Goal: Information Seeking & Learning: Check status

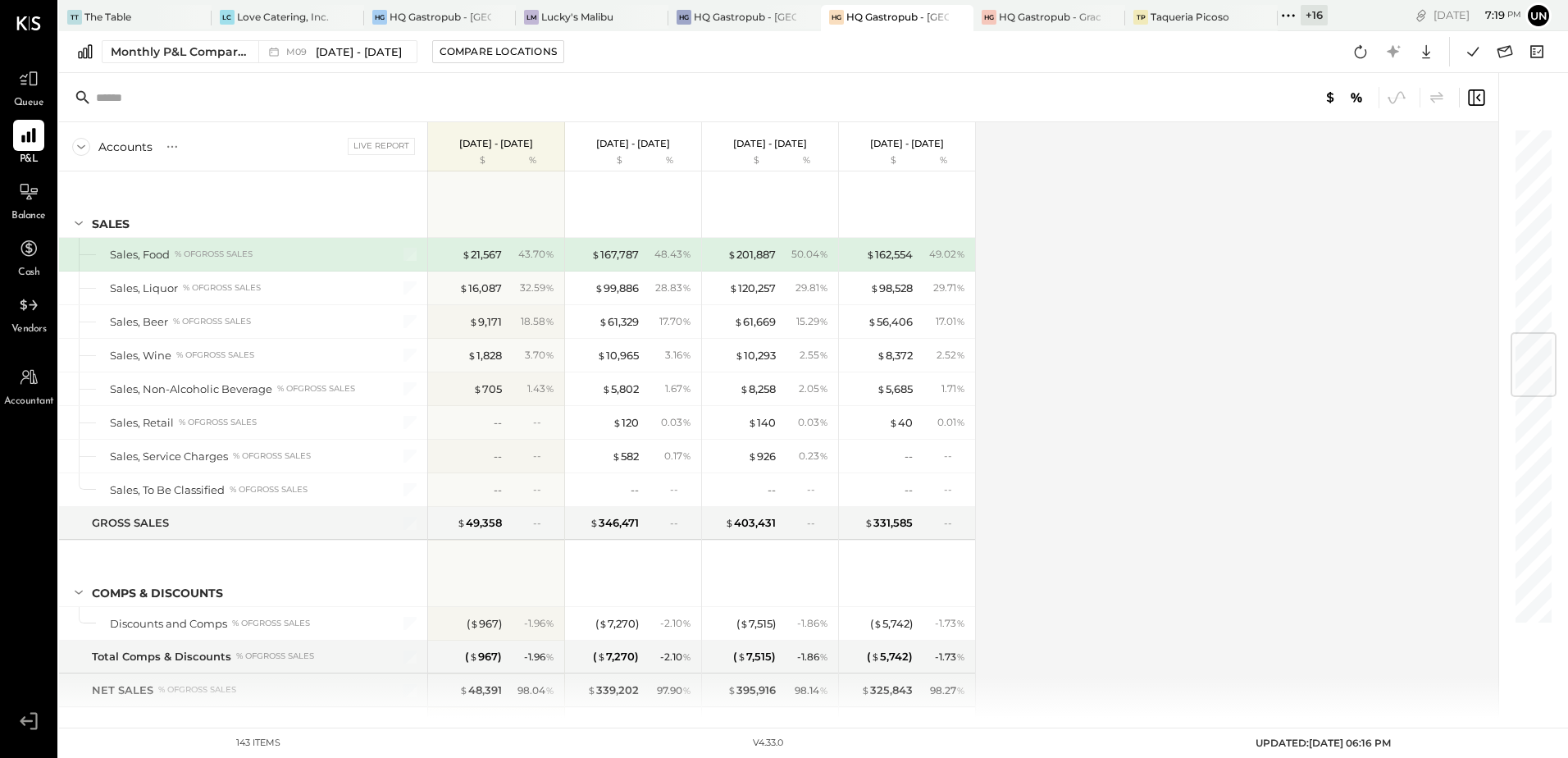
scroll to position [1722, 0]
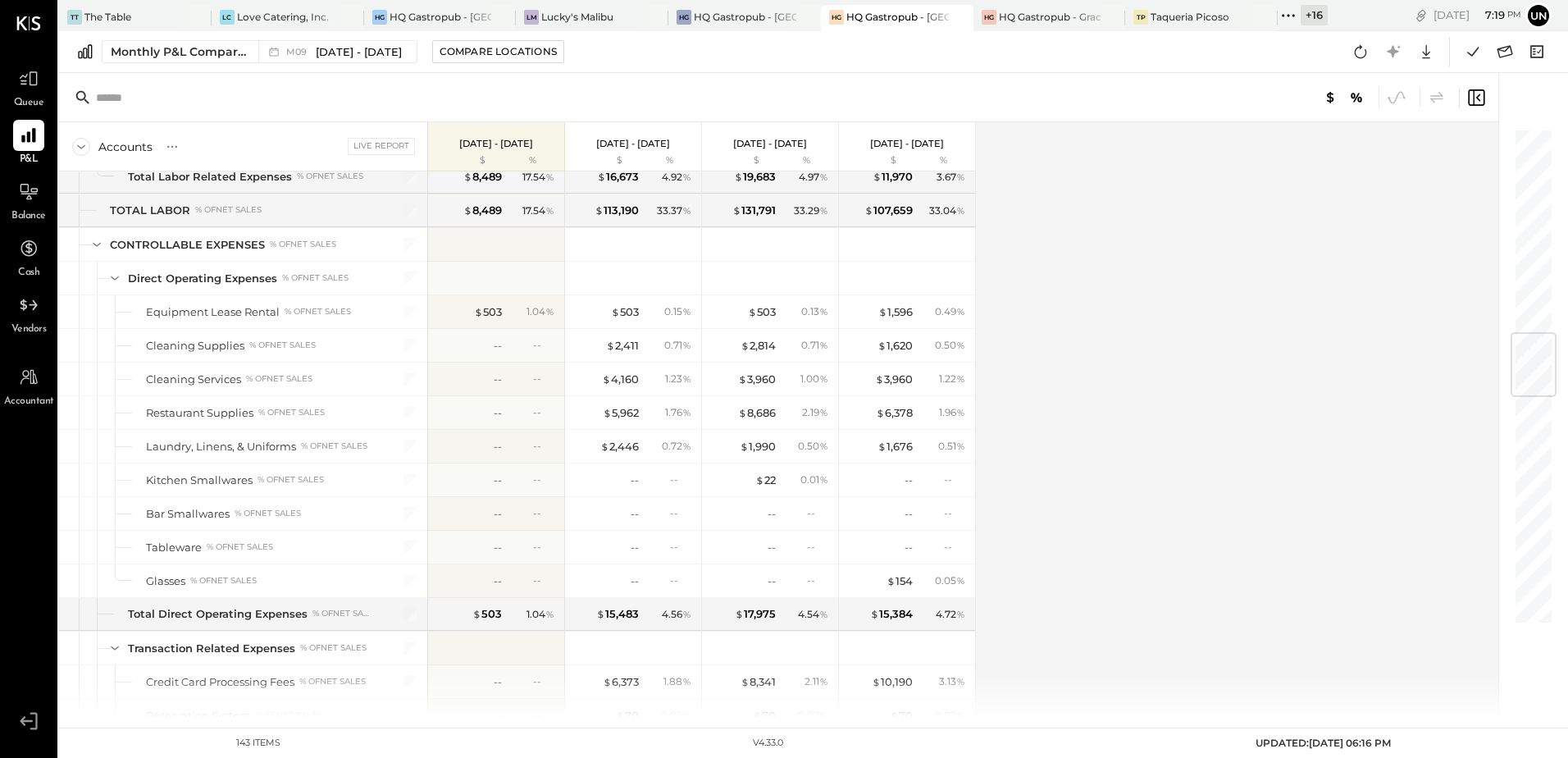
click at [1284, 16] on icon at bounding box center [1288, 16] width 21 height 21
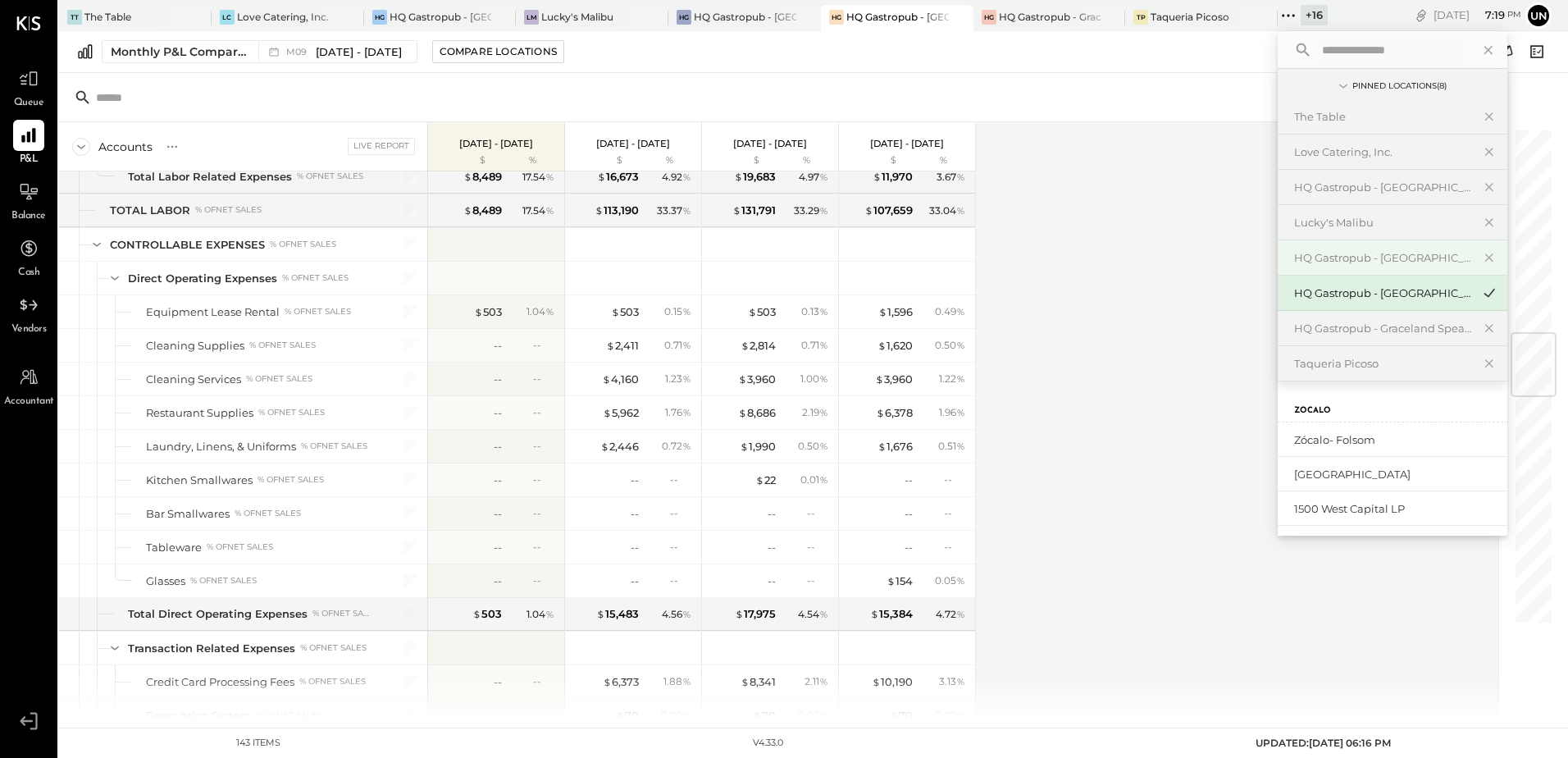
click at [1424, 255] on div "HQ Gastropub - [GEOGRAPHIC_DATA]" at bounding box center [1382, 258] width 177 height 16
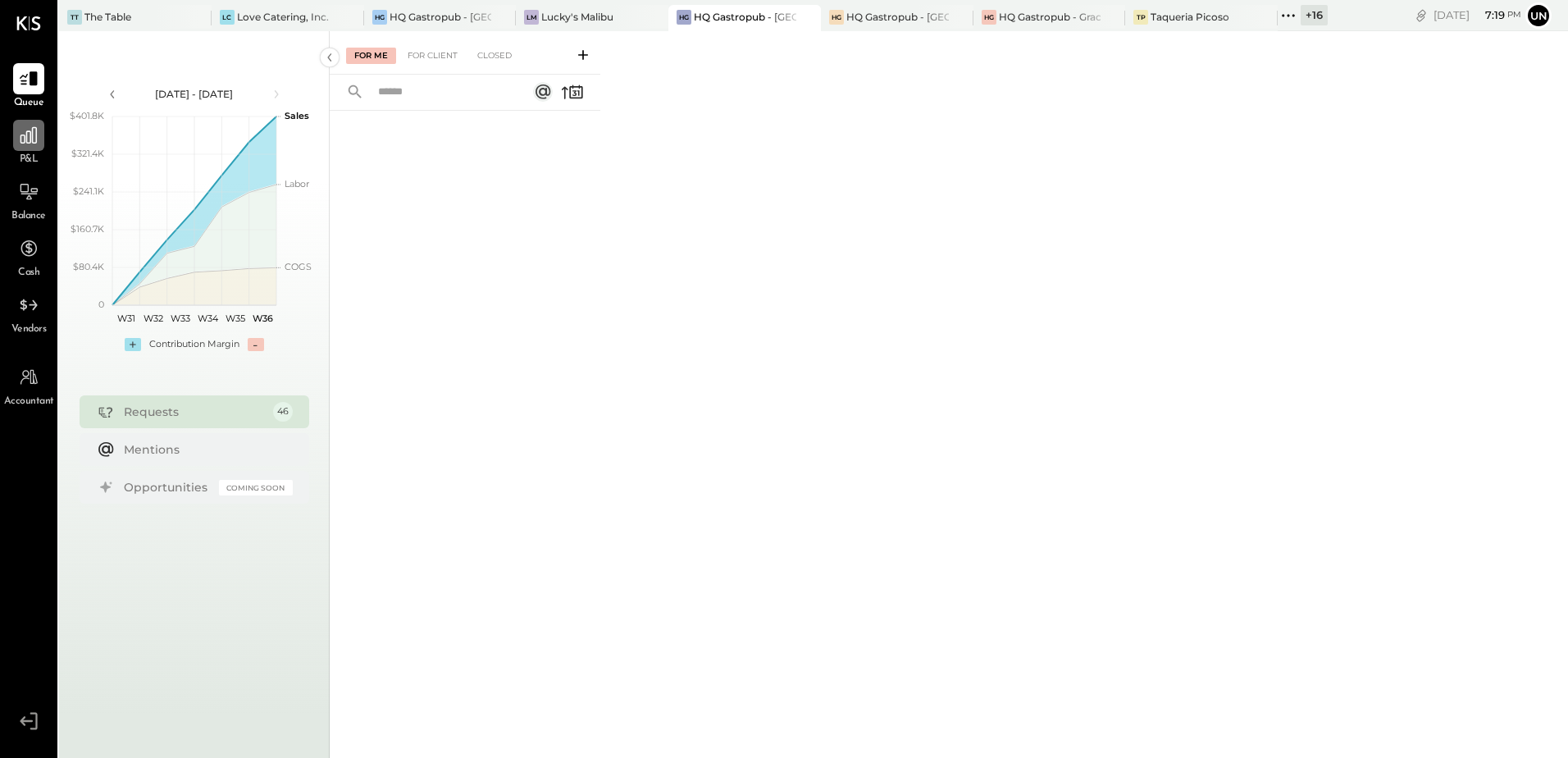
click at [30, 146] on icon at bounding box center [29, 135] width 21 height 21
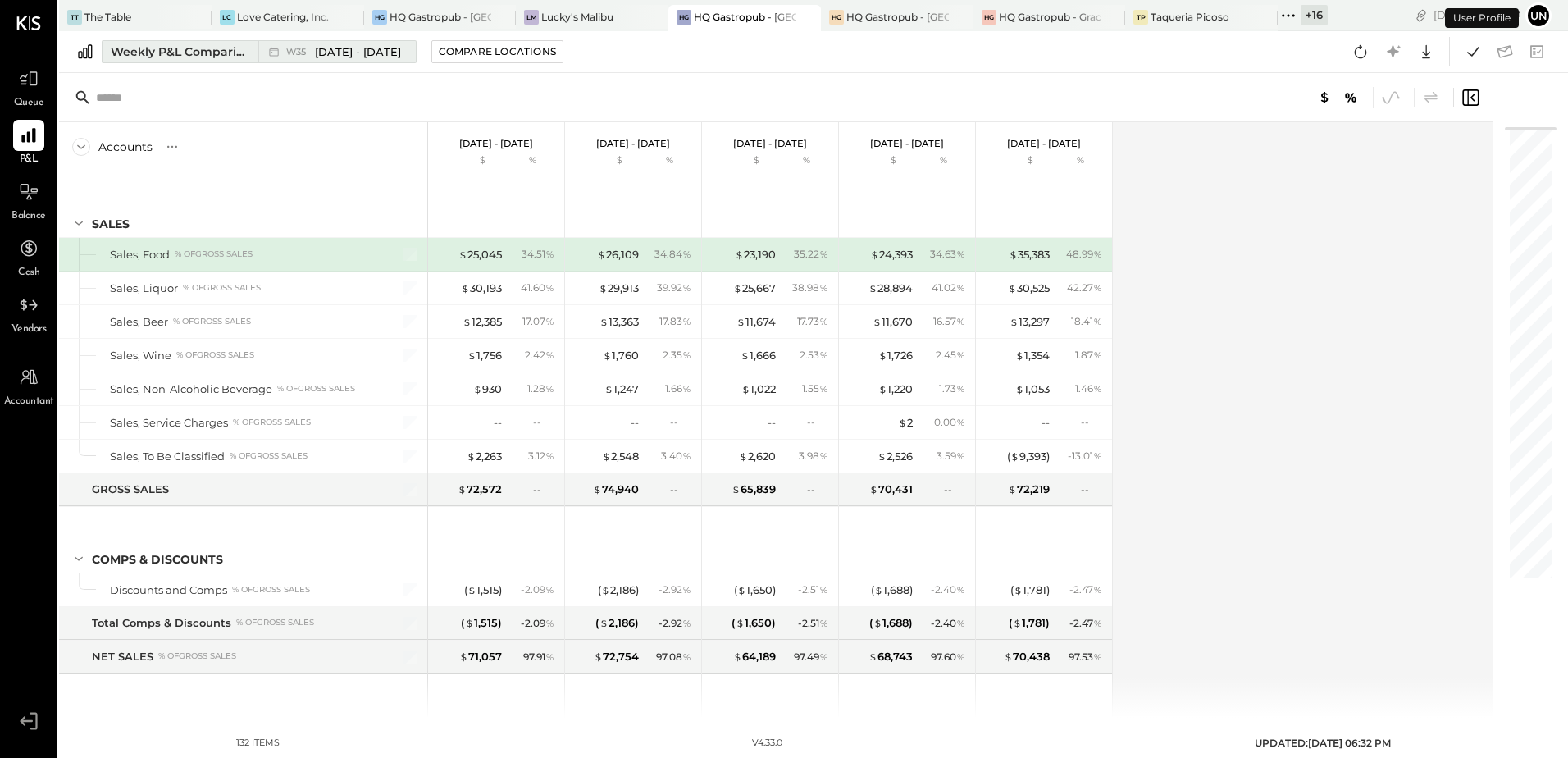
click at [217, 57] on div "Weekly P&L Comparison" at bounding box center [179, 52] width 137 height 16
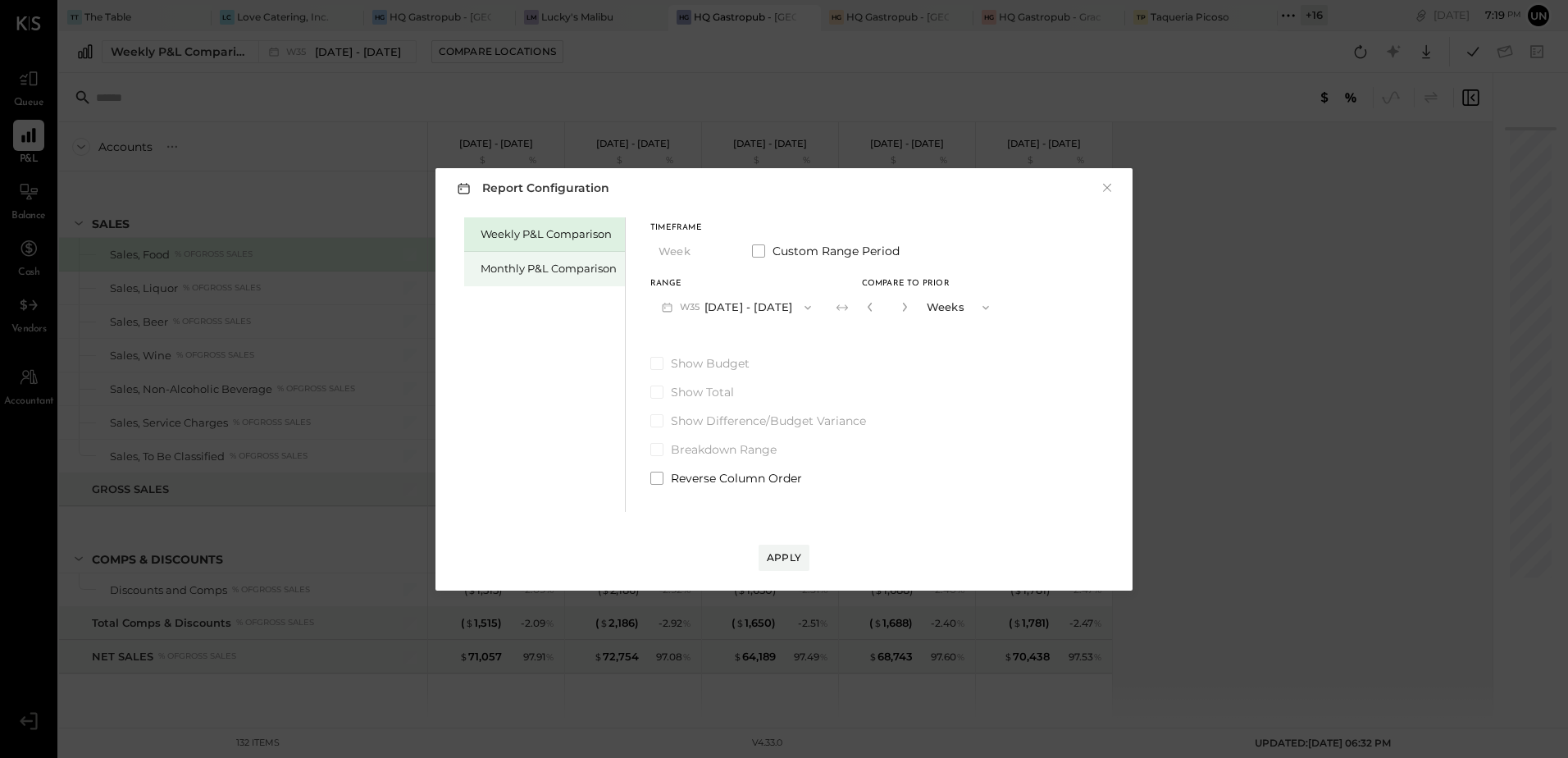
click at [569, 265] on div "Monthly P&L Comparison" at bounding box center [548, 268] width 136 height 16
click at [858, 306] on div "Compare" at bounding box center [868, 306] width 54 height 14
click at [900, 309] on icon "button" at bounding box center [905, 307] width 10 height 10
type input "*"
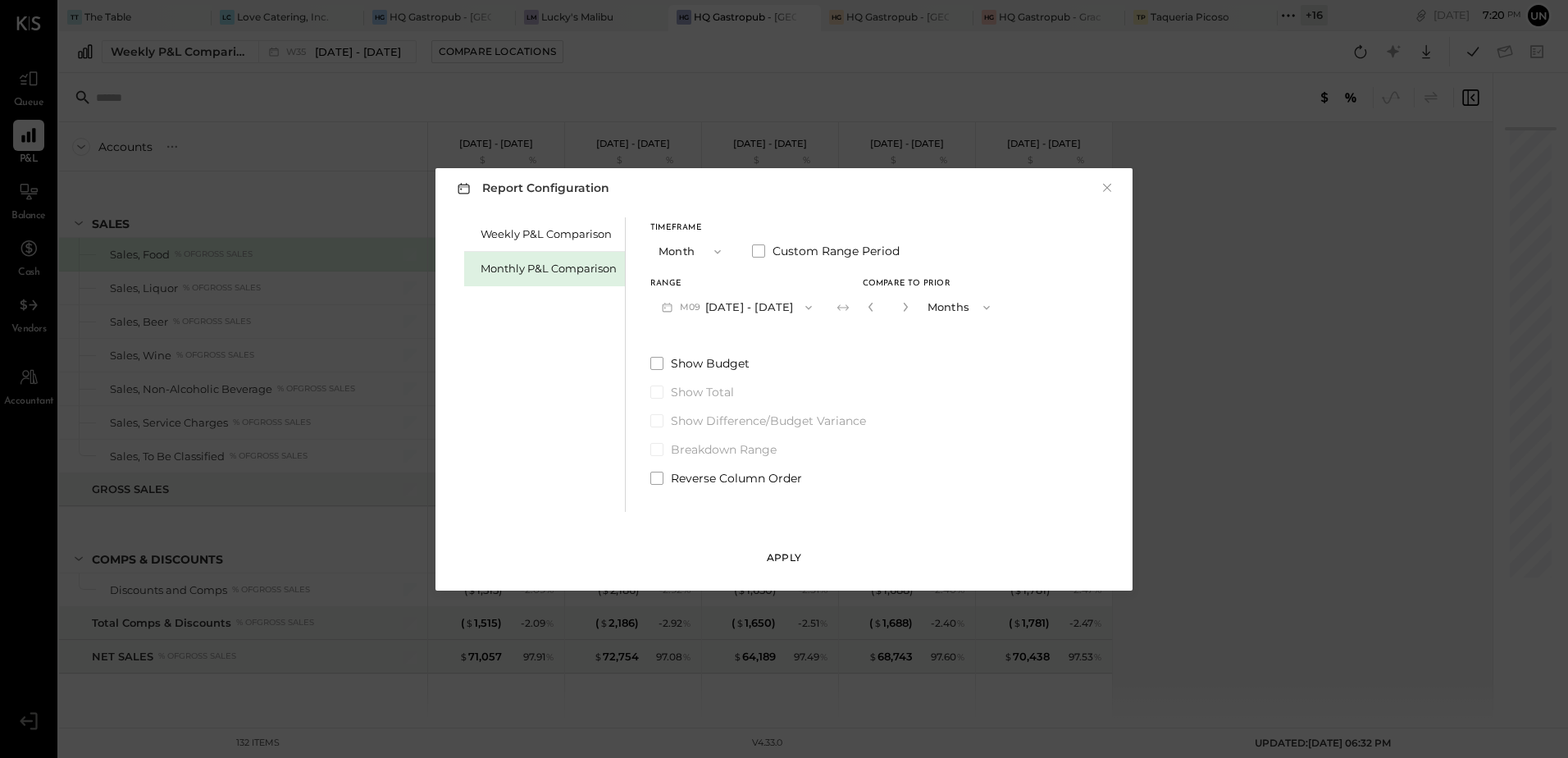
click at [786, 557] on div "Apply" at bounding box center [784, 557] width 35 height 14
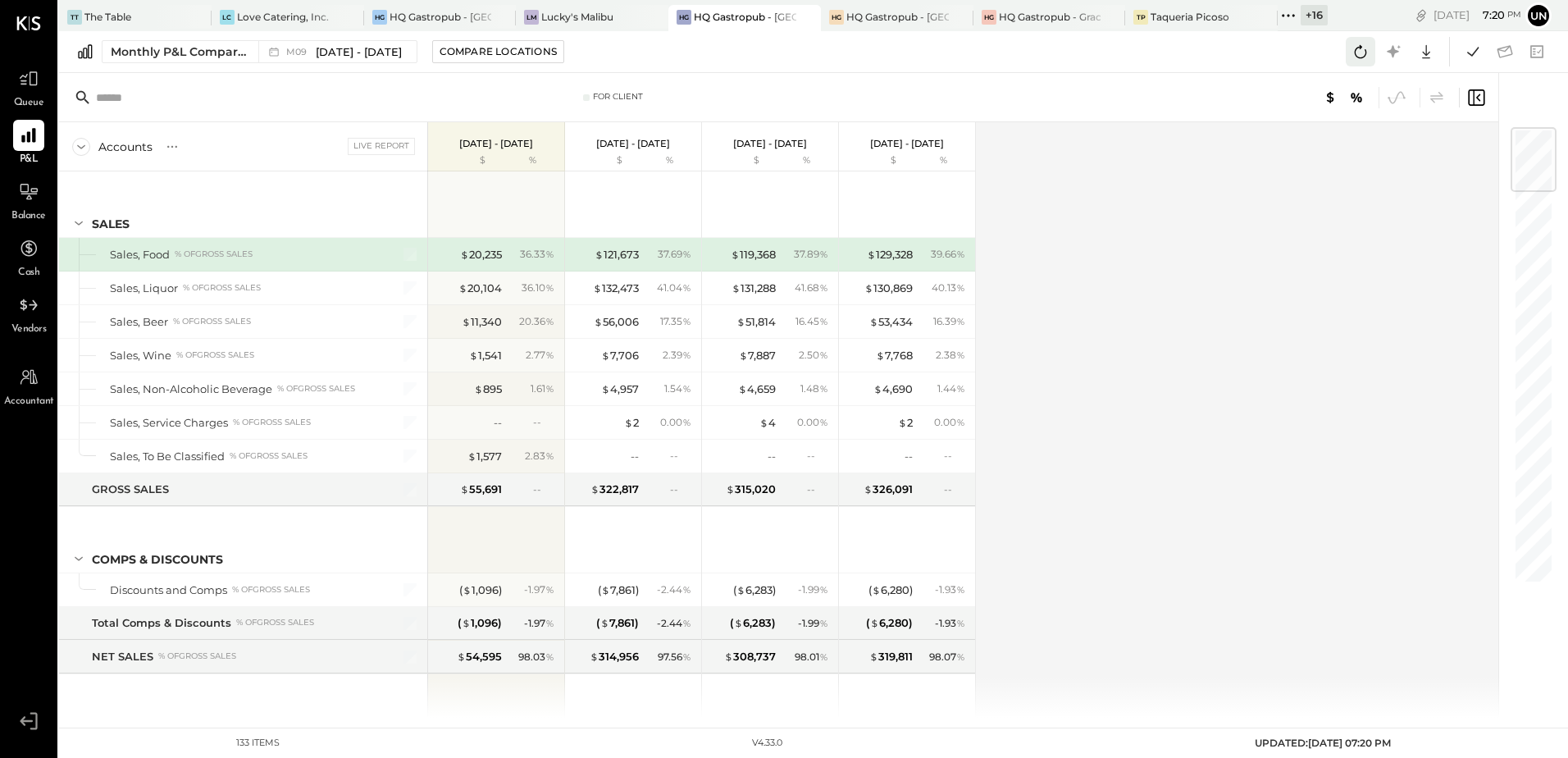
click at [1349, 58] on button at bounding box center [1361, 52] width 30 height 30
click at [1251, 342] on div "Accounts S % GL Live Report [DATE] - [DATE] $ % [DATE] - [DATE] $ % [DATE] - [D…" at bounding box center [780, 419] width 1442 height 595
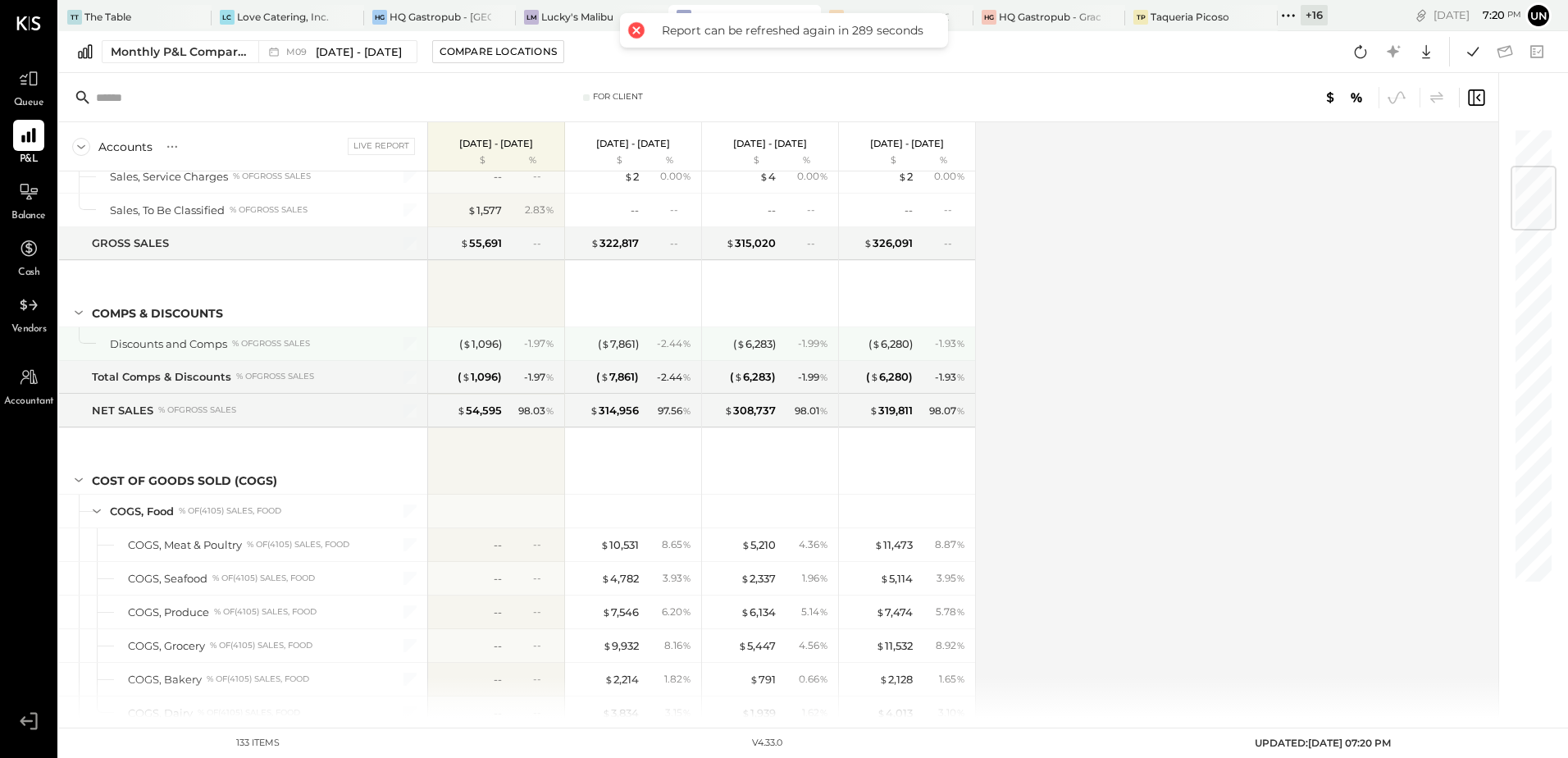
scroll to position [328, 0]
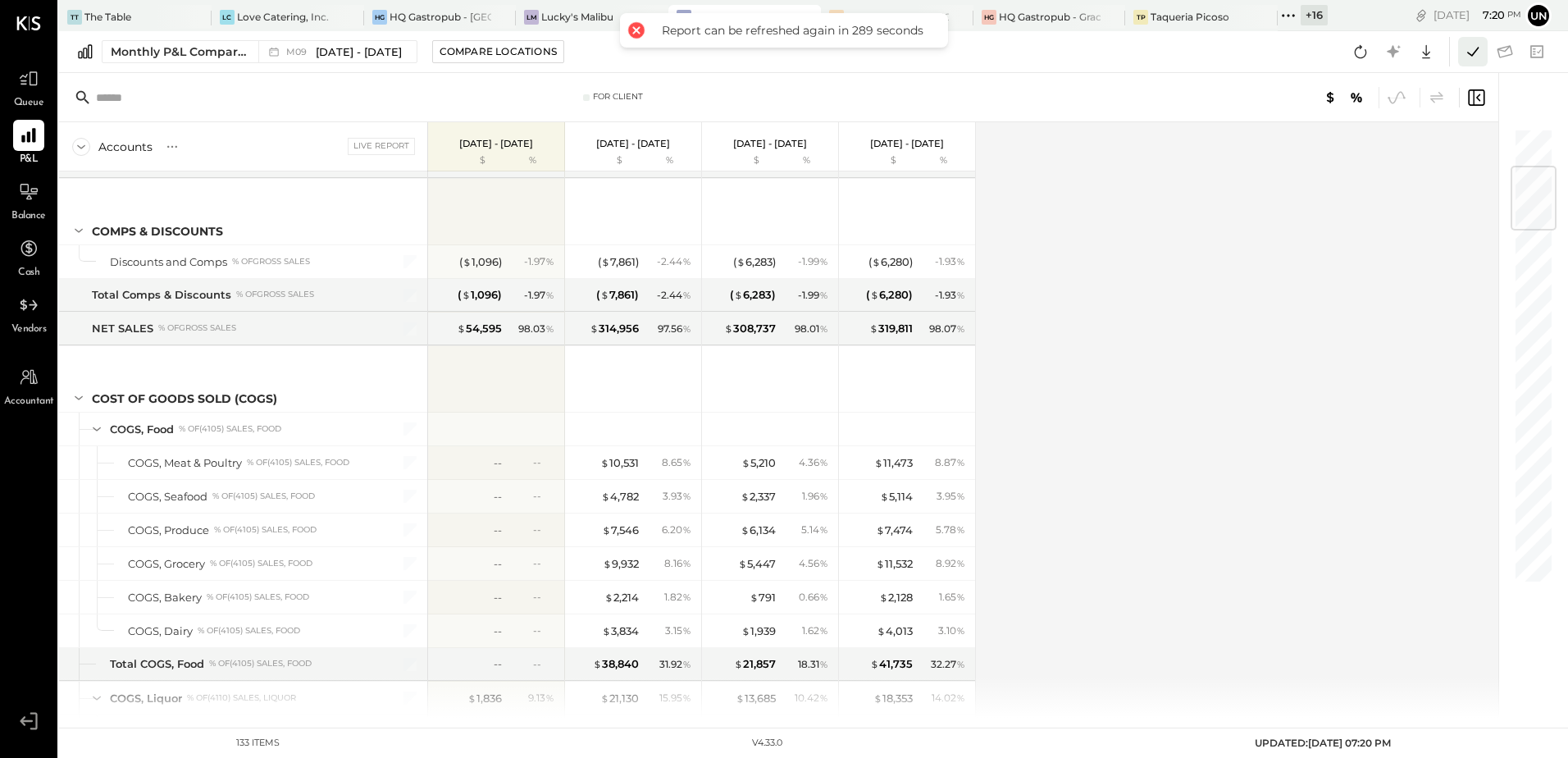
click at [1467, 50] on icon at bounding box center [1473, 52] width 21 height 21
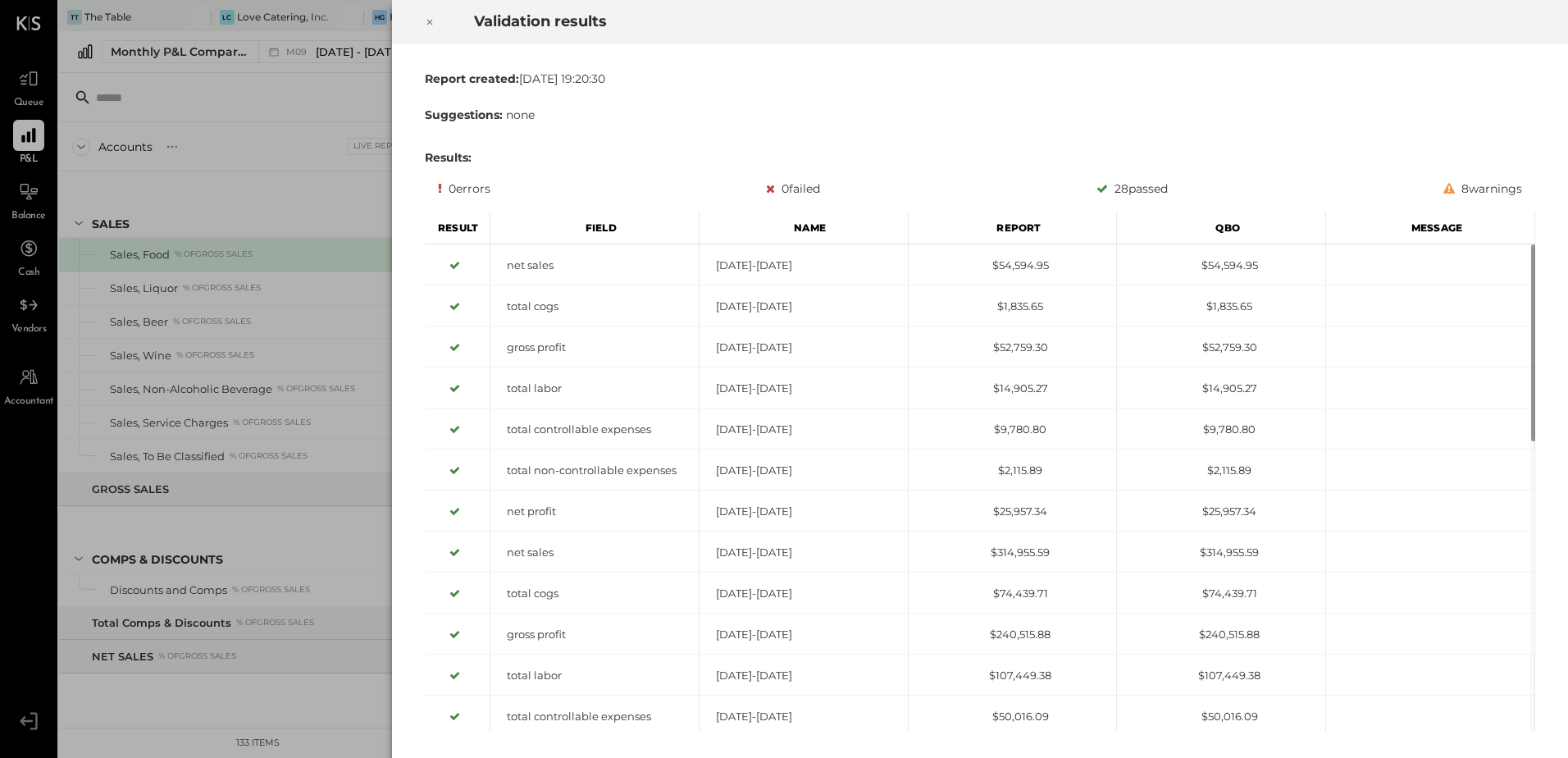
click at [435, 22] on div at bounding box center [430, 22] width 36 height 46
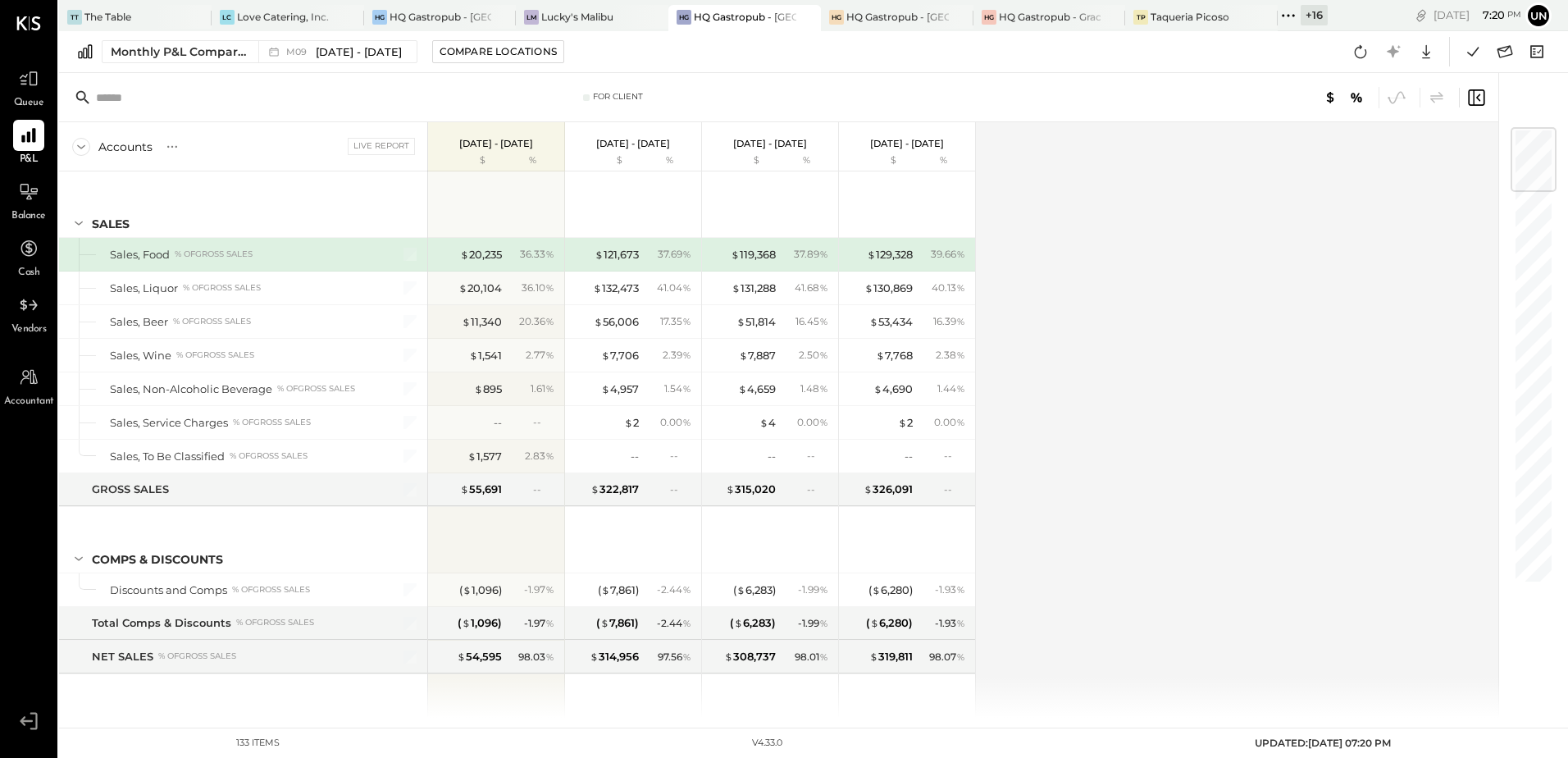
click at [1256, 249] on div "Accounts S % GL Live Report [DATE] - [DATE] $ % [DATE] - [DATE] $ % [DATE] - [D…" at bounding box center [780, 419] width 1442 height 595
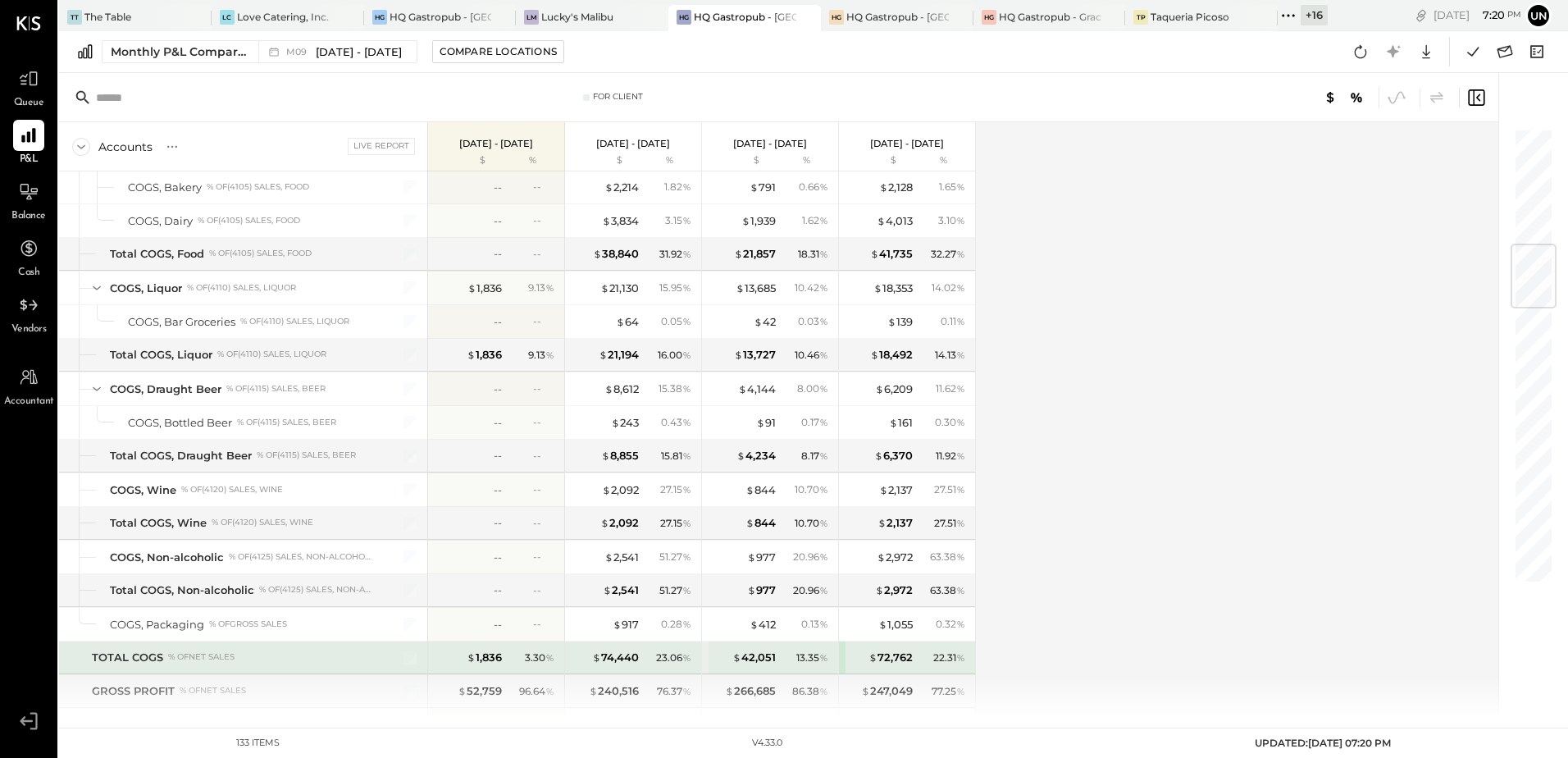
scroll to position [984, 0]
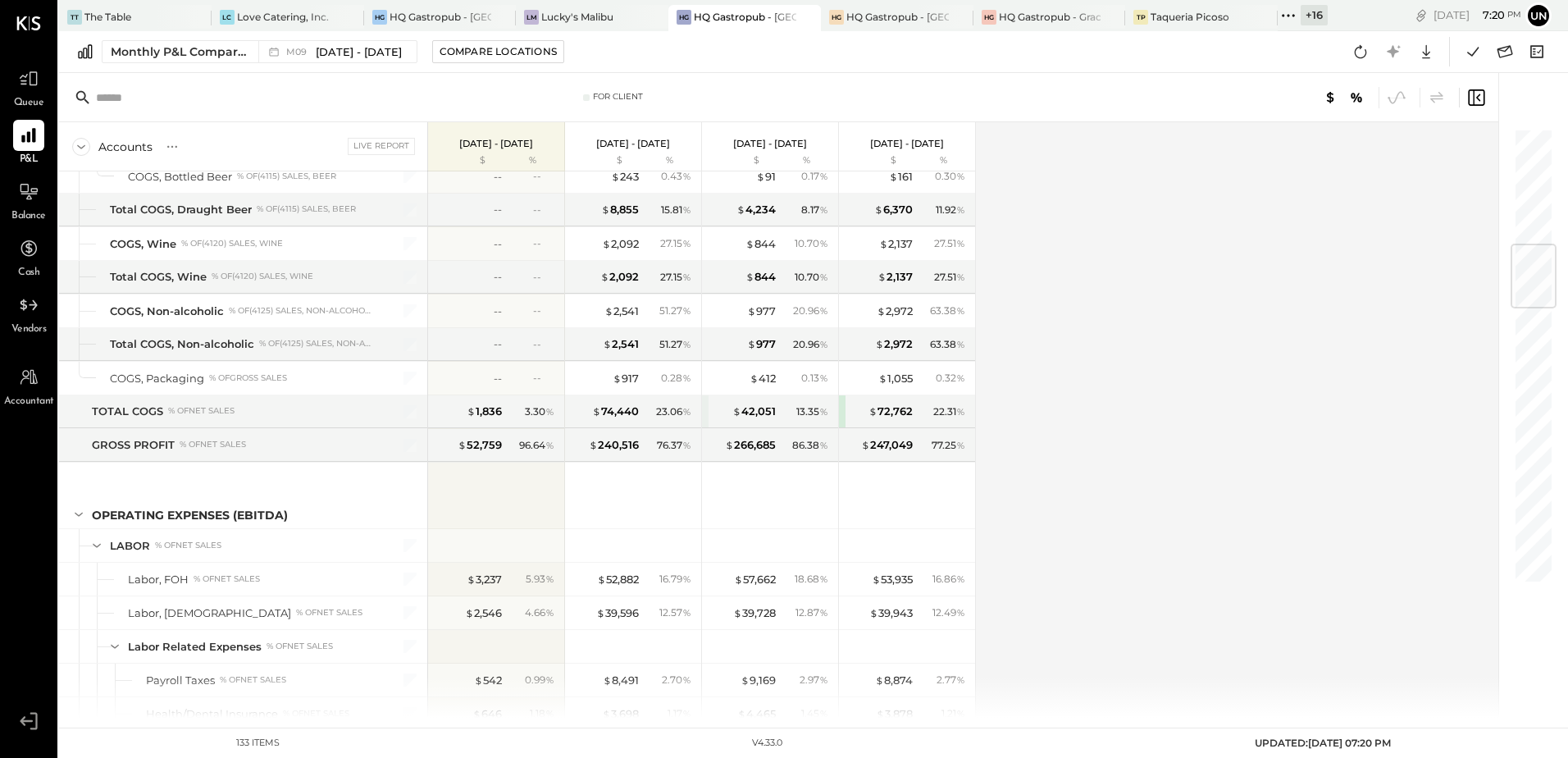
click at [1269, 421] on div "Accounts S % GL Live Report [DATE] - [DATE] $ % [DATE] - [DATE] $ % [DATE] - [D…" at bounding box center [780, 419] width 1442 height 595
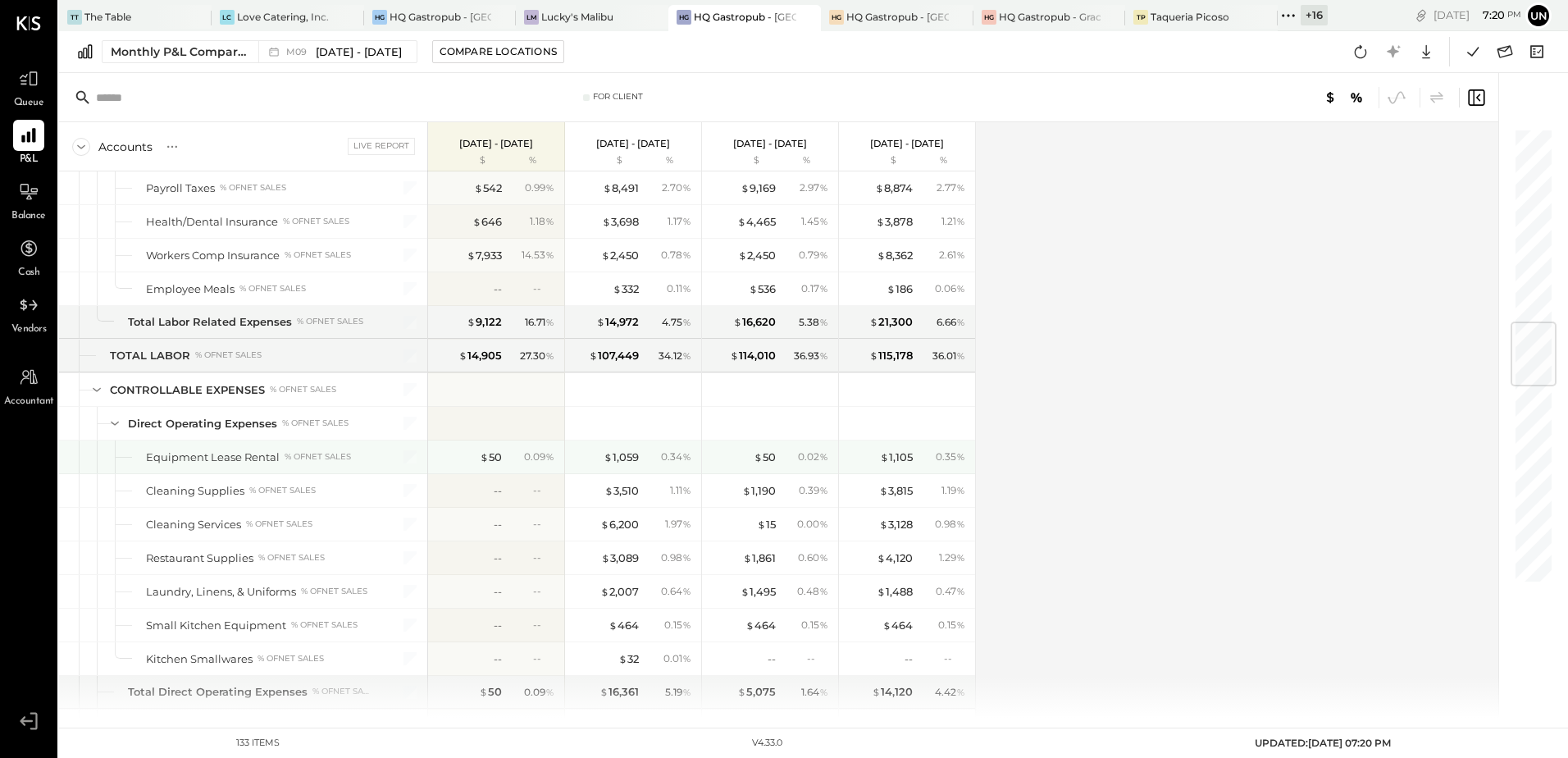
scroll to position [1640, 0]
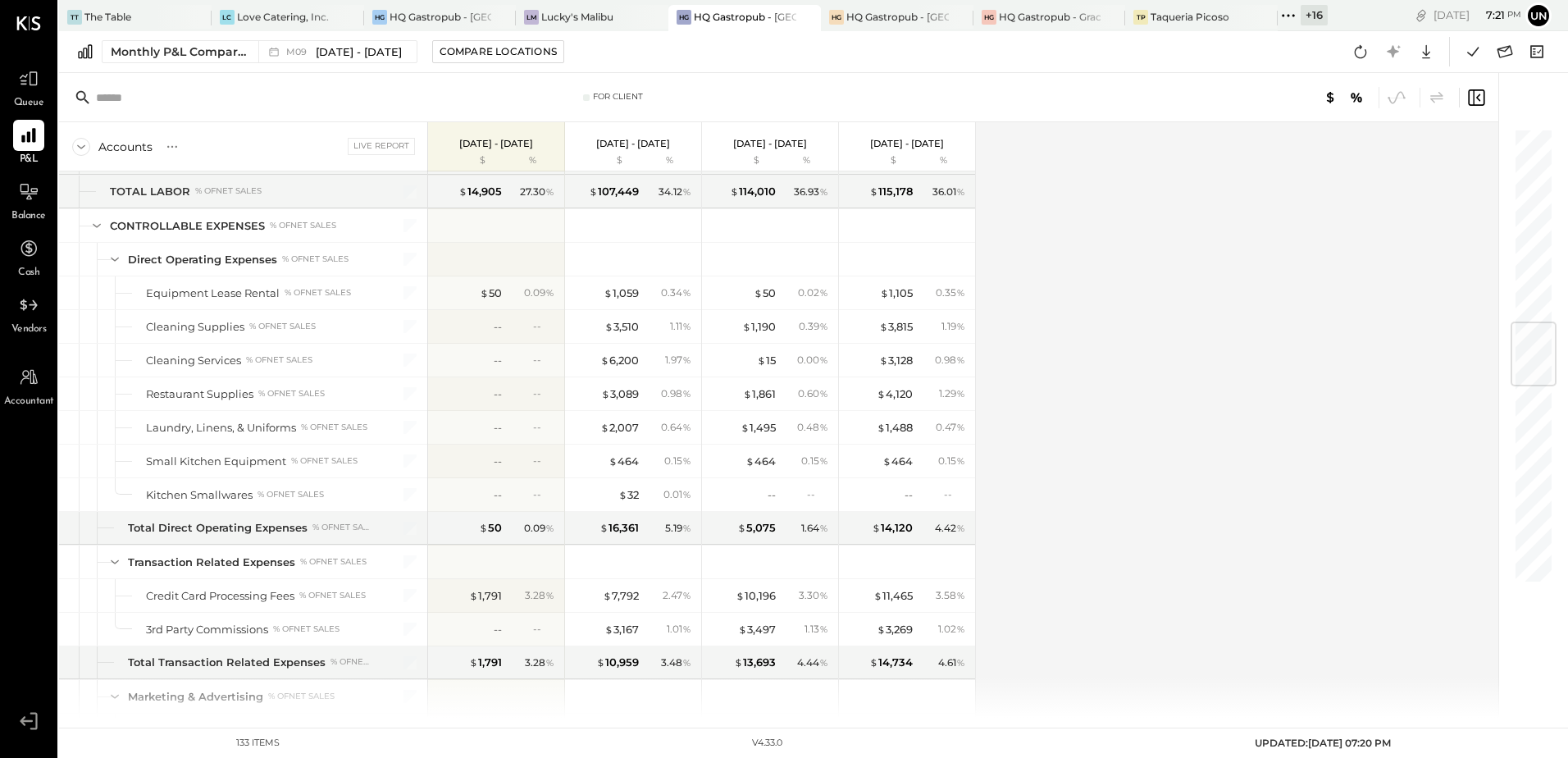
click at [1151, 329] on div "Accounts S % GL Live Report [DATE] - [DATE] $ % [DATE] - [DATE] $ % [DATE] - [D…" at bounding box center [780, 419] width 1442 height 595
click at [1356, 60] on icon at bounding box center [1361, 52] width 21 height 21
drag, startPoint x: 1371, startPoint y: 53, endPoint x: 1365, endPoint y: 61, distance: 10.0
click at [1371, 53] on button at bounding box center [1361, 52] width 30 height 30
click at [1309, 354] on div "Accounts S % GL Live Report [DATE] - [DATE] $ % [DATE] - [DATE] $ % [DATE] - [D…" at bounding box center [780, 419] width 1442 height 595
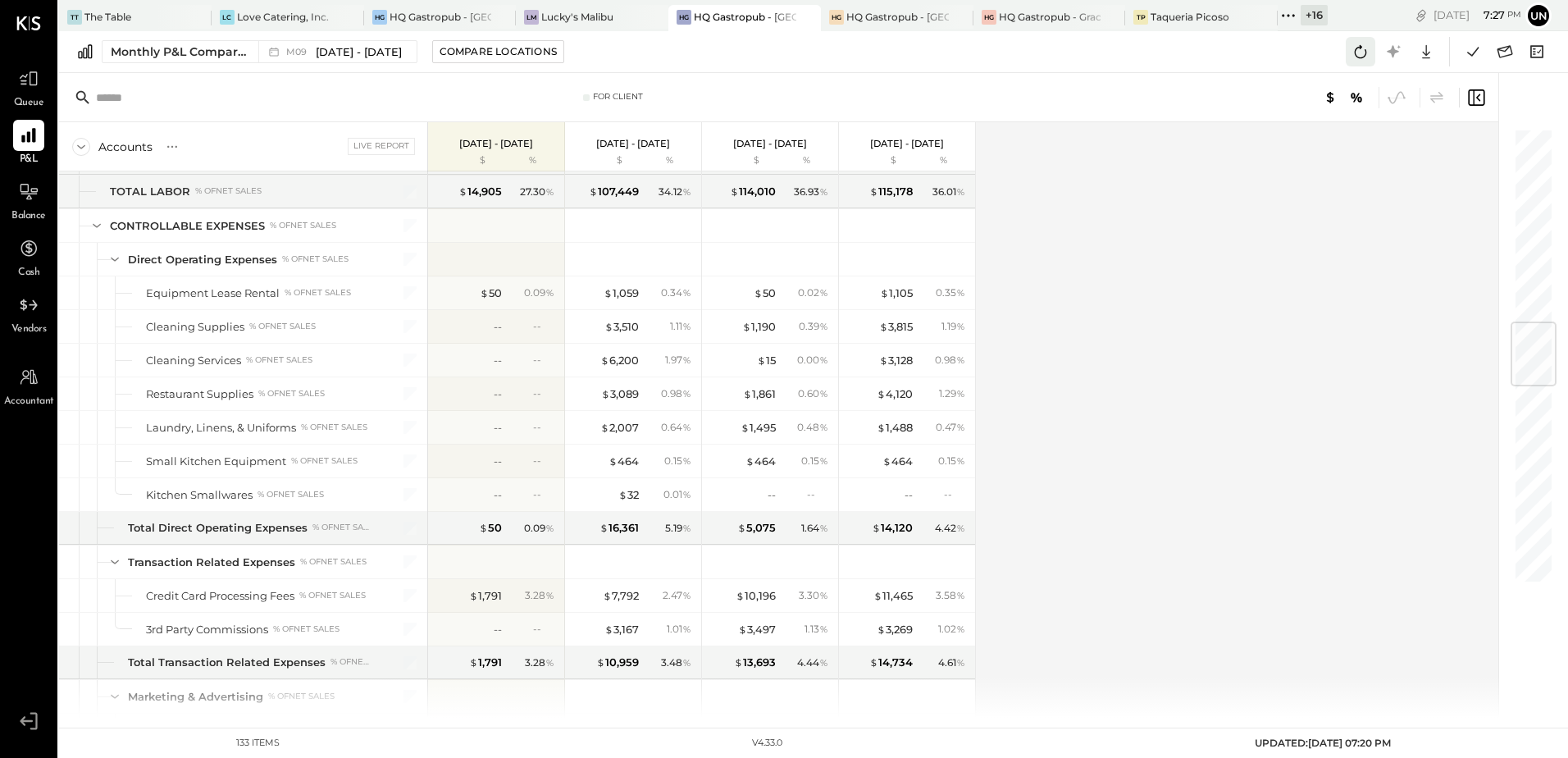
click at [1368, 54] on icon at bounding box center [1361, 52] width 21 height 21
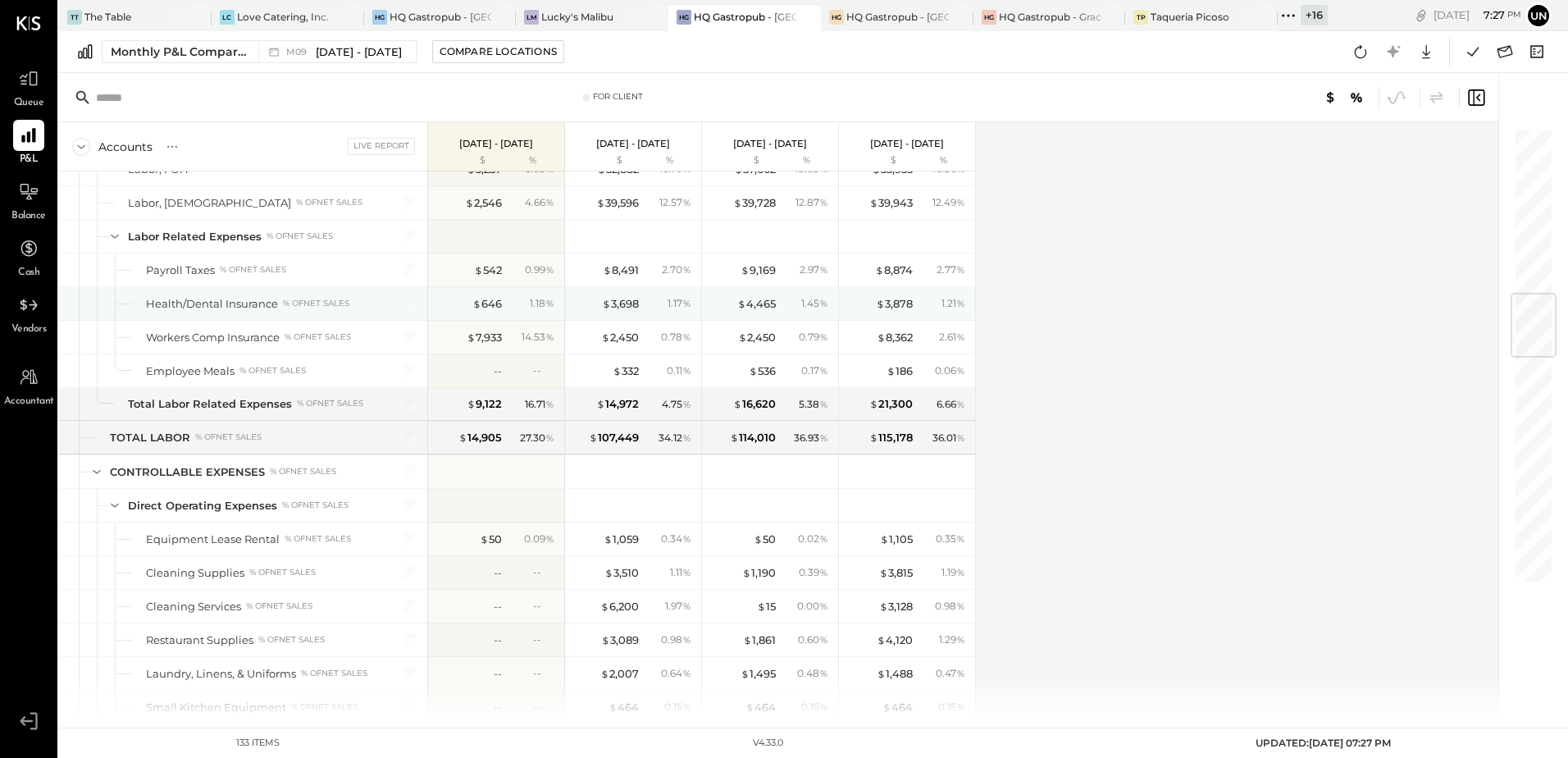
scroll to position [1558, 0]
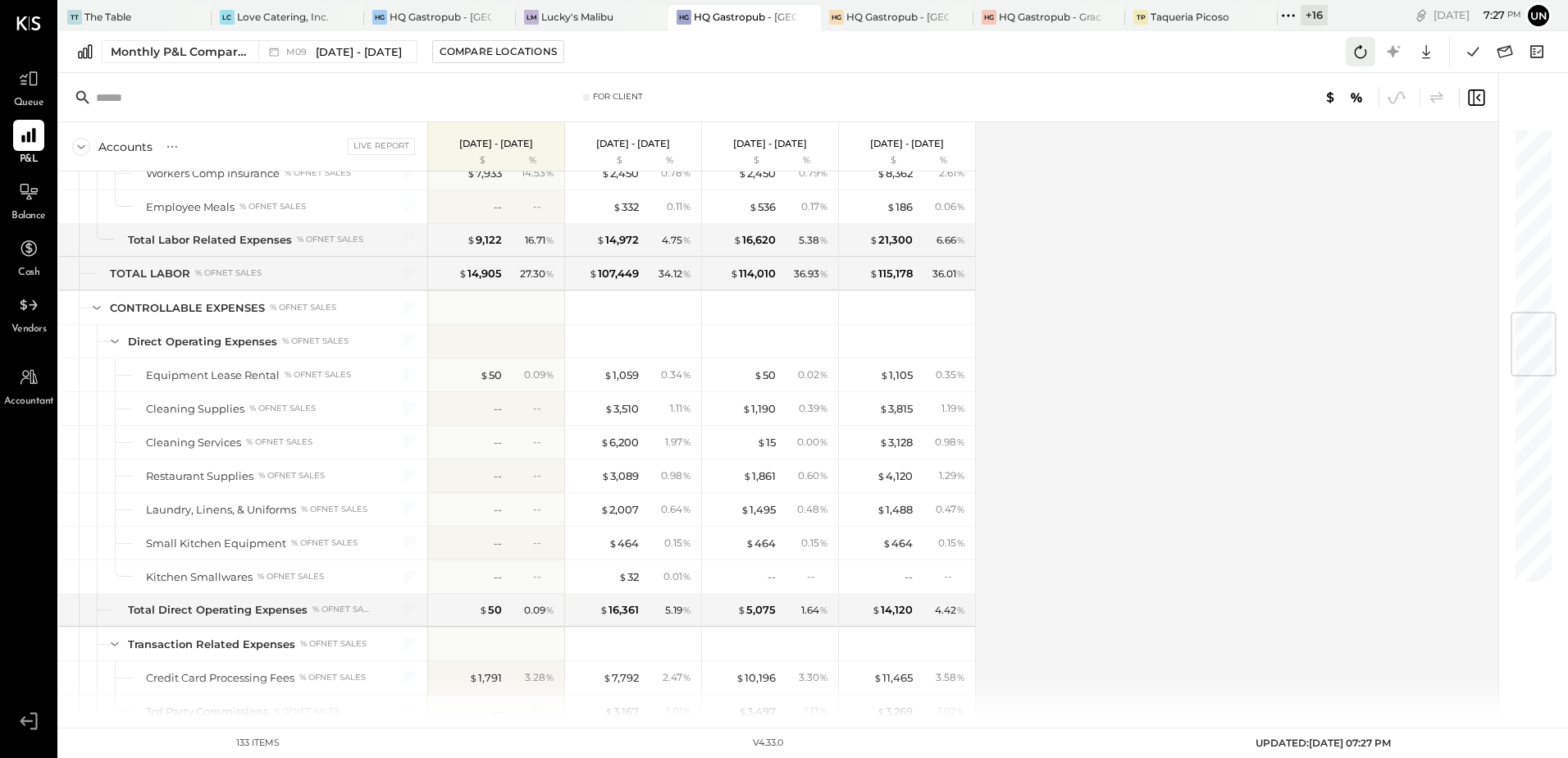
click at [1357, 49] on icon at bounding box center [1361, 52] width 21 height 21
click at [1156, 328] on div "Accounts S % GL Live Report [DATE] - [DATE] $ % [DATE] - [DATE] $ % [DATE] - [D…" at bounding box center [780, 419] width 1442 height 595
click at [1467, 56] on icon at bounding box center [1473, 52] width 21 height 21
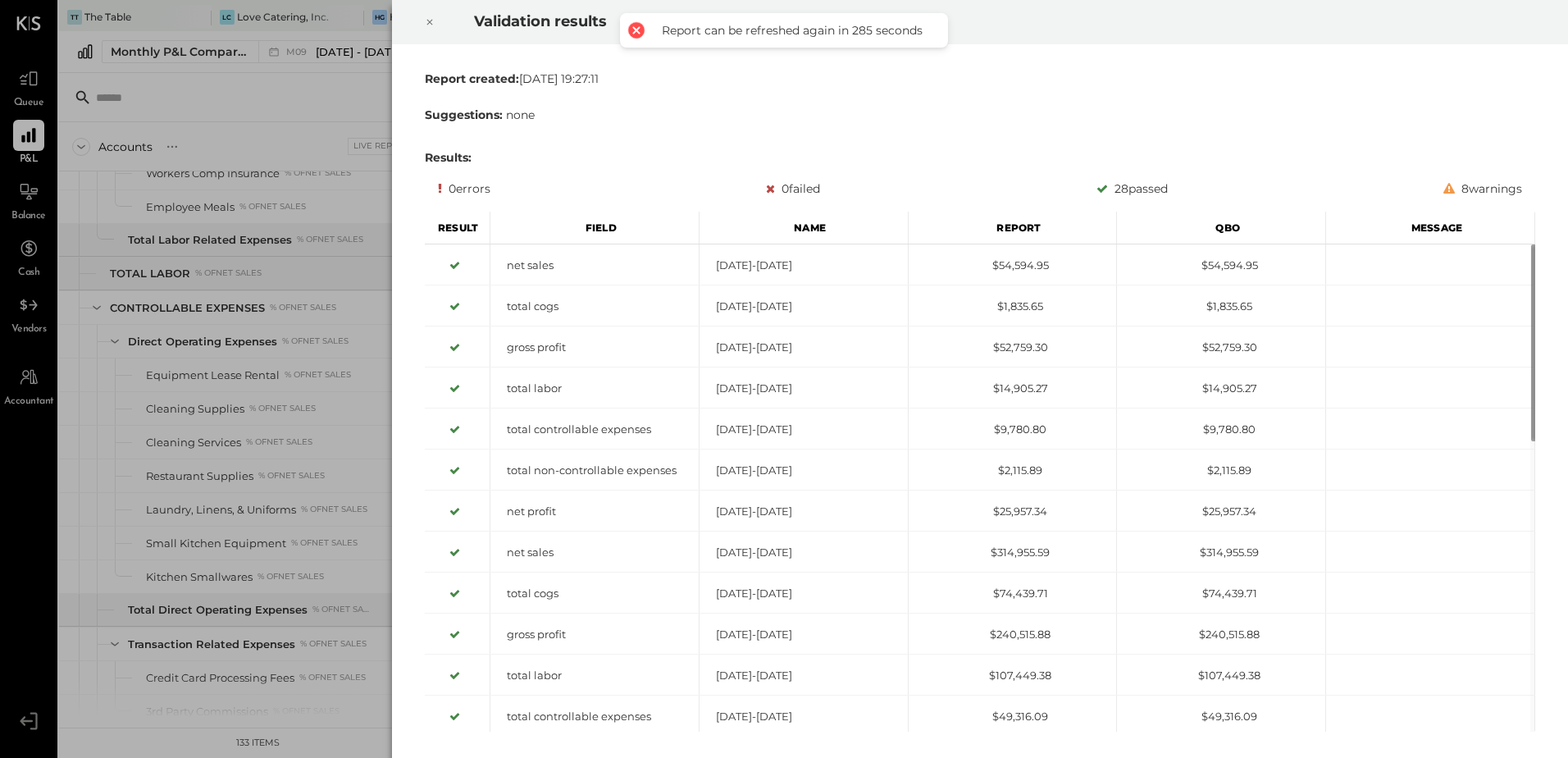
click at [437, 21] on div at bounding box center [430, 22] width 36 height 46
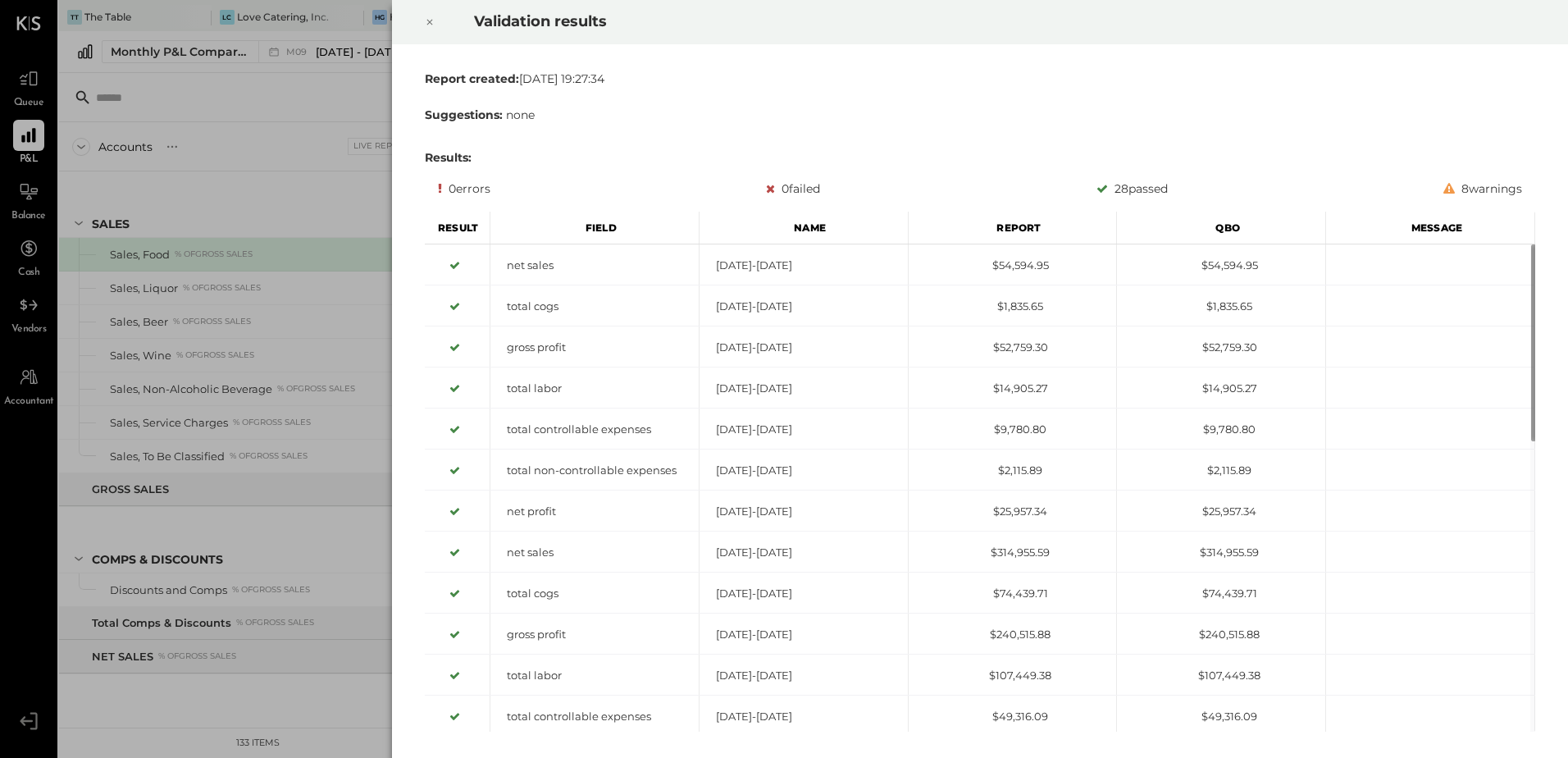
click at [425, 20] on icon at bounding box center [430, 22] width 10 height 20
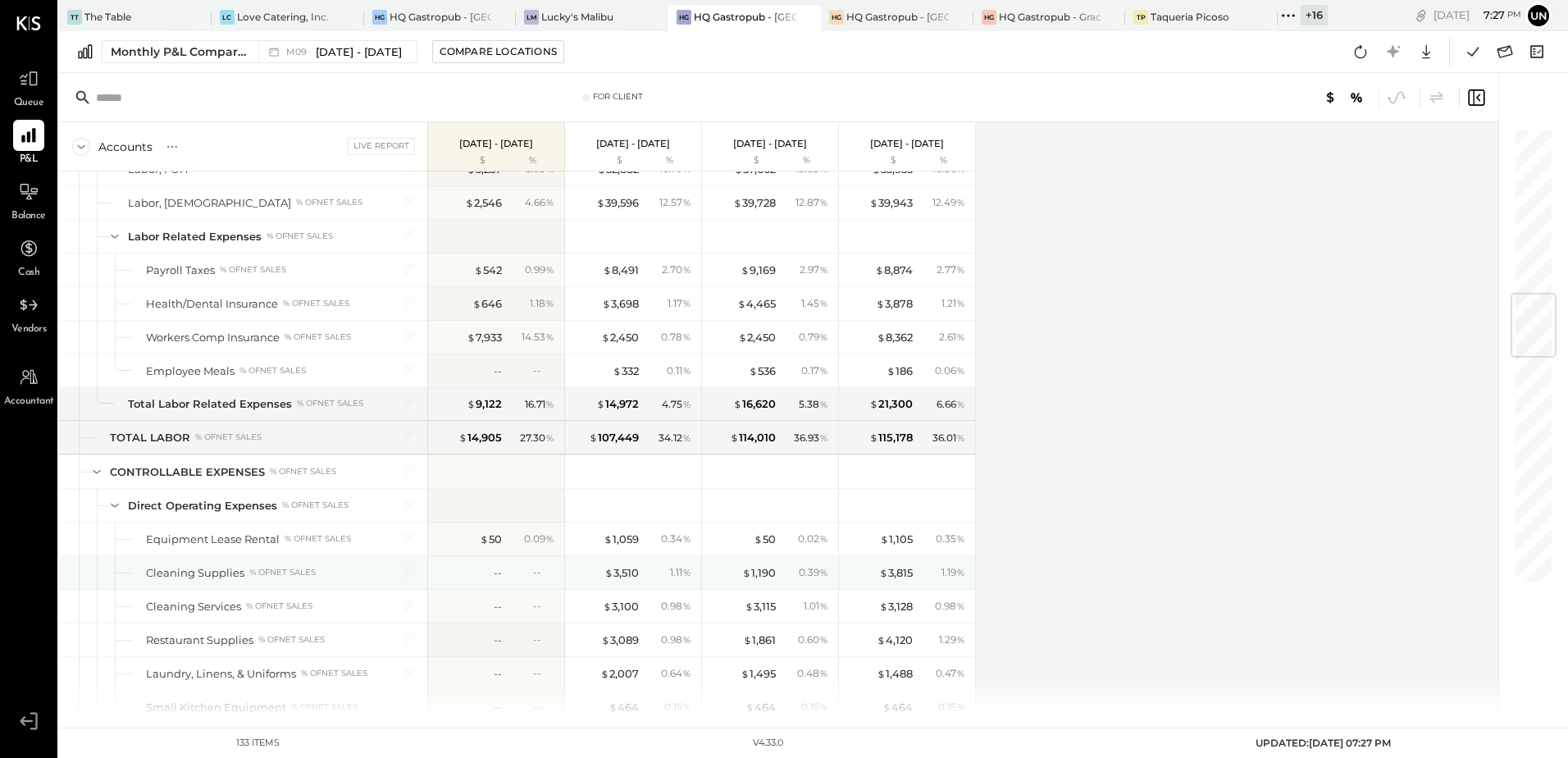
scroll to position [1476, 0]
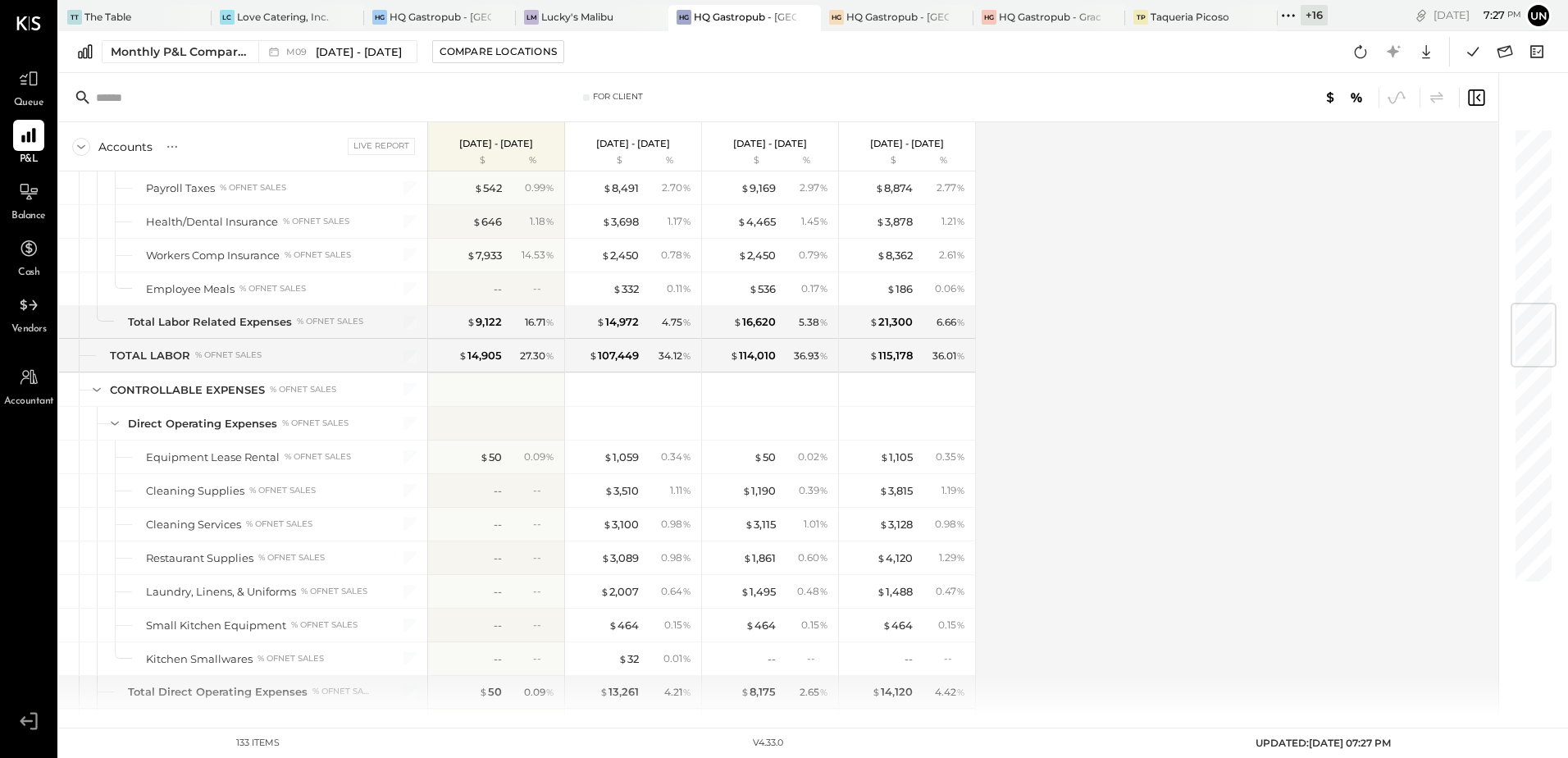
click at [1168, 462] on div "Accounts S % GL Live Report [DATE] - [DATE] $ % [DATE] - [DATE] $ % [DATE] - [D…" at bounding box center [780, 419] width 1442 height 595
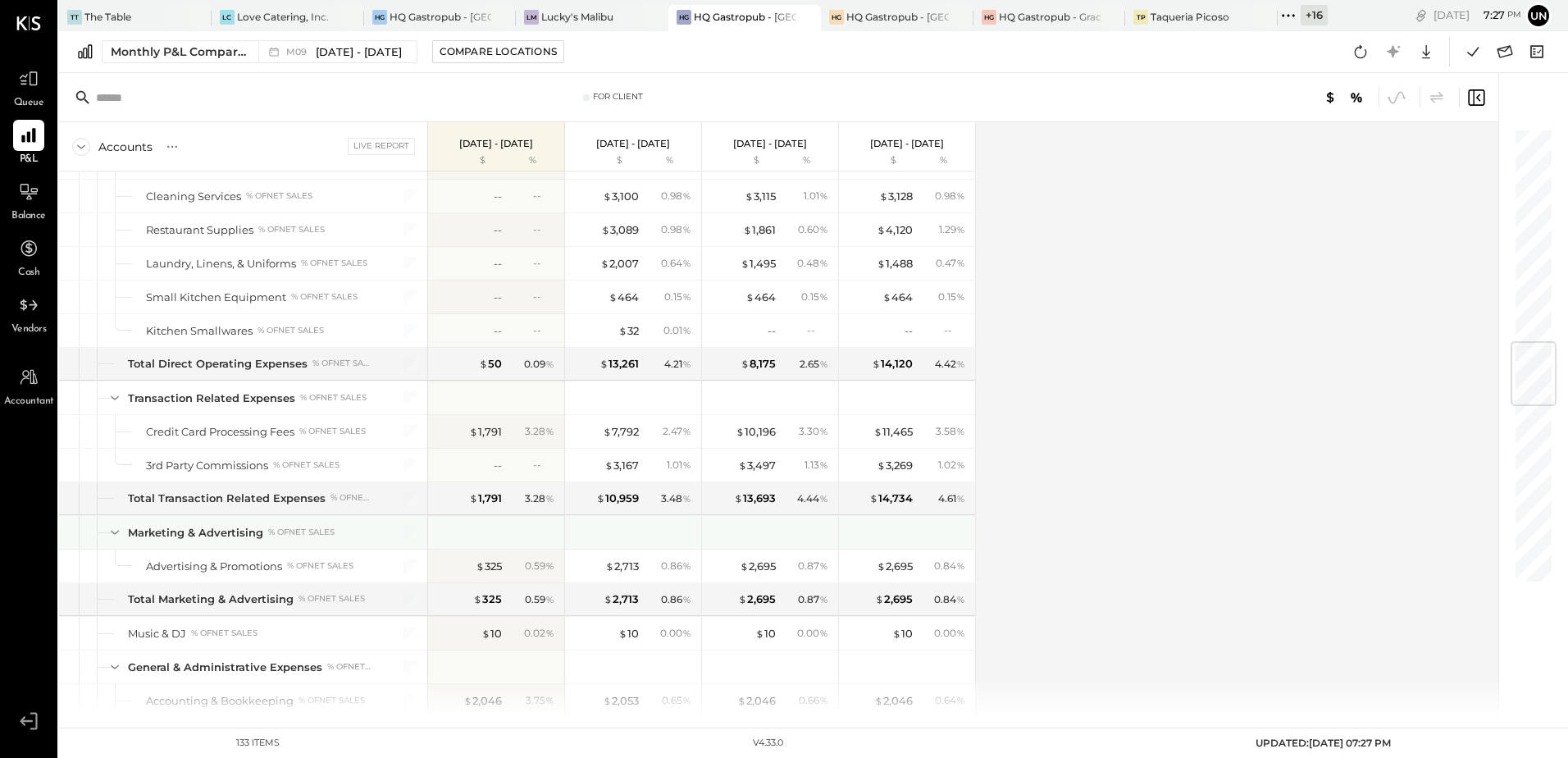
scroll to position [1968, 0]
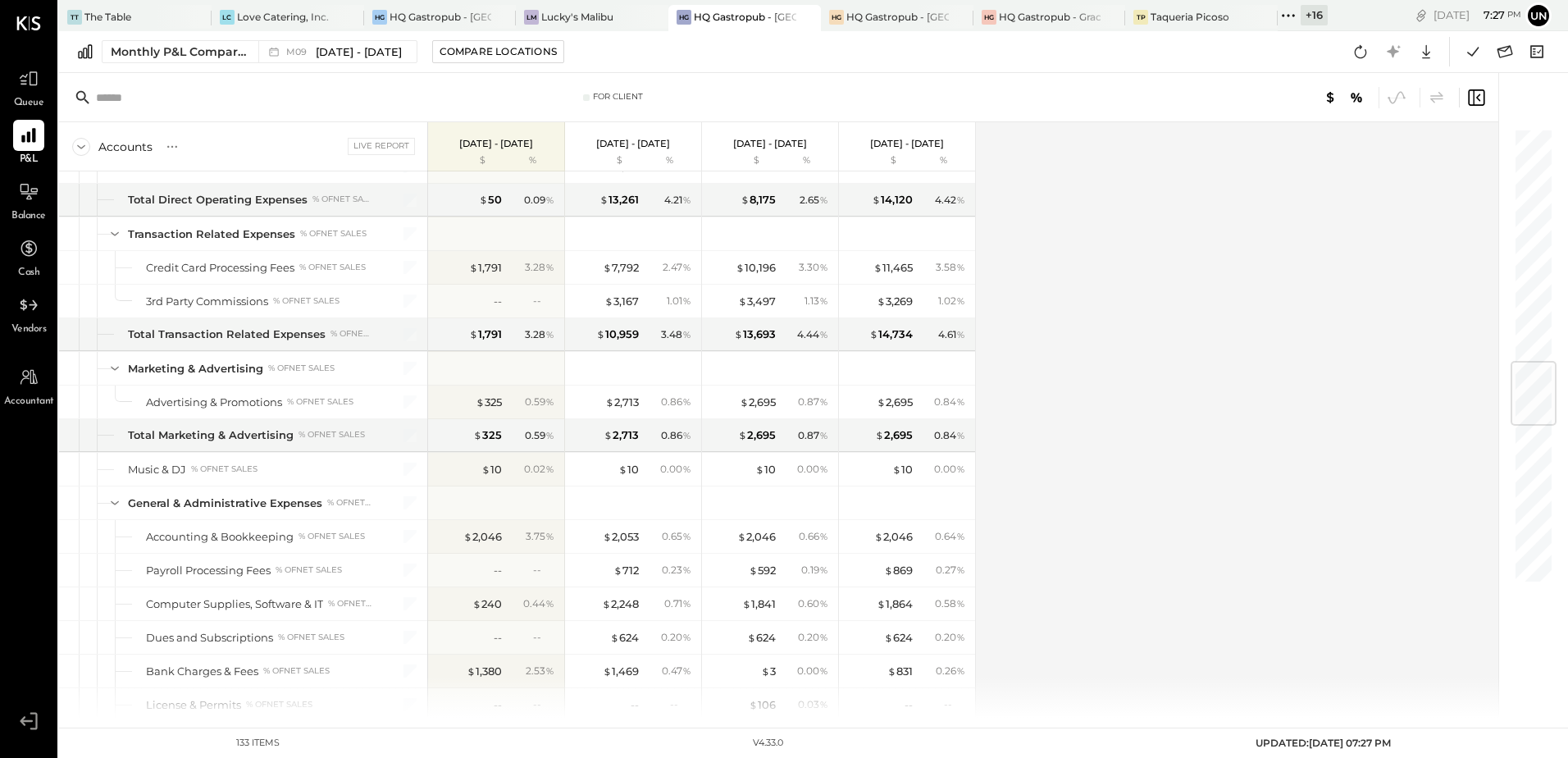
click at [1216, 438] on div "Accounts S % GL Live Report [DATE] - [DATE] $ % [DATE] - [DATE] $ % [DATE] - [D…" at bounding box center [780, 419] width 1442 height 595
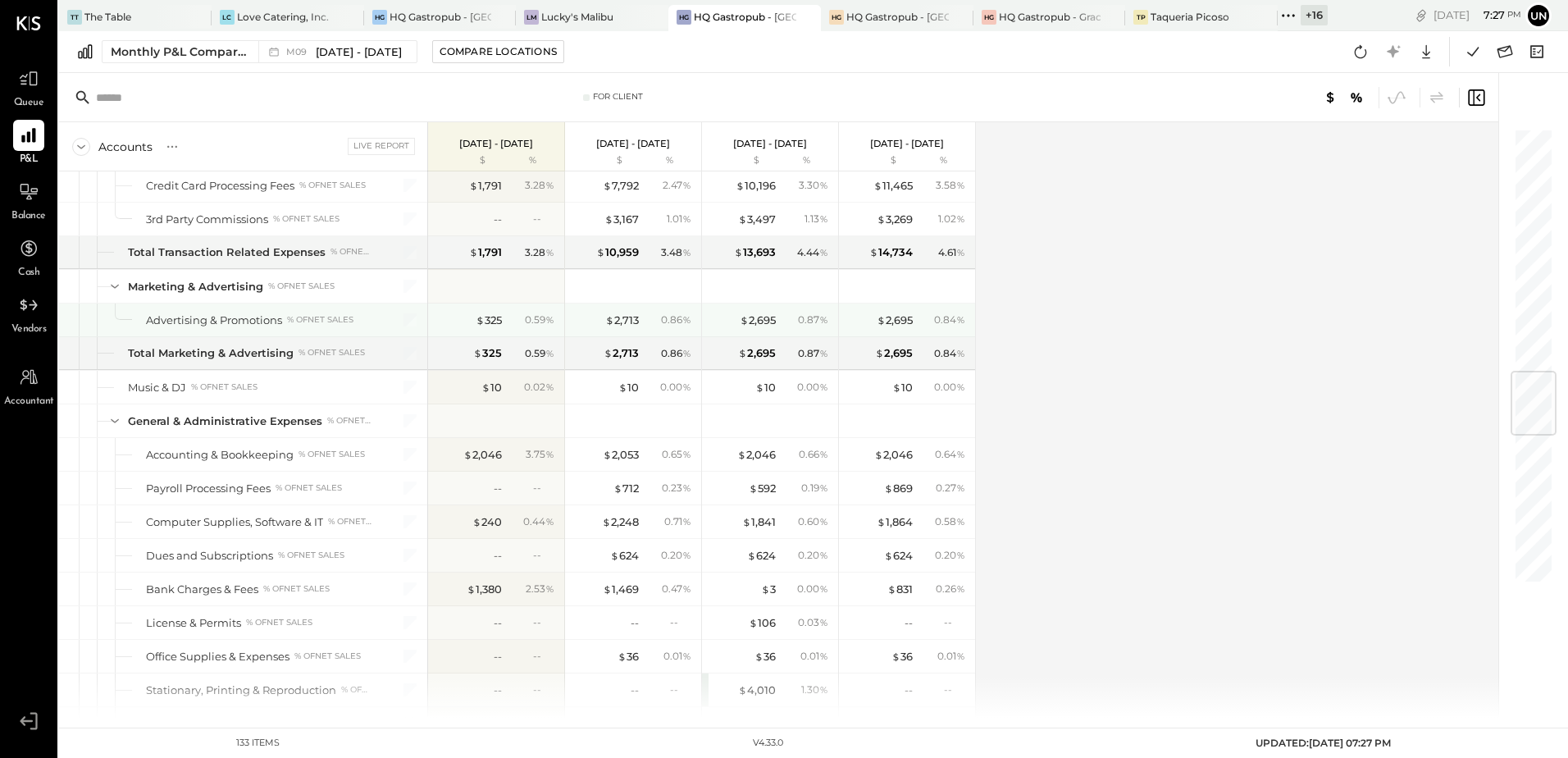
click at [1110, 421] on div "Accounts S % GL Live Report [DATE] - [DATE] $ % [DATE] - [DATE] $ % [DATE] - [D…" at bounding box center [780, 419] width 1442 height 595
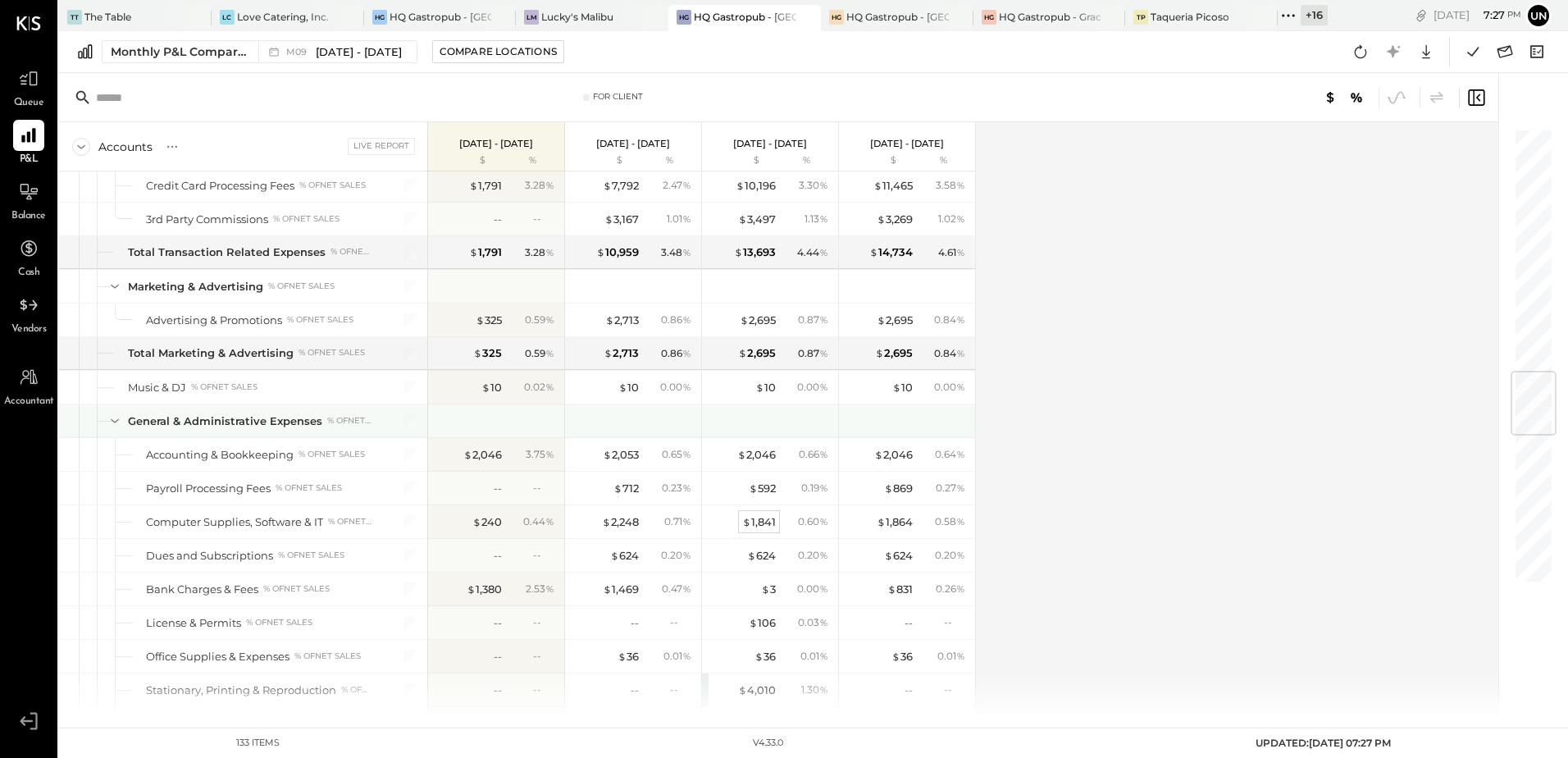
scroll to position [2132, 0]
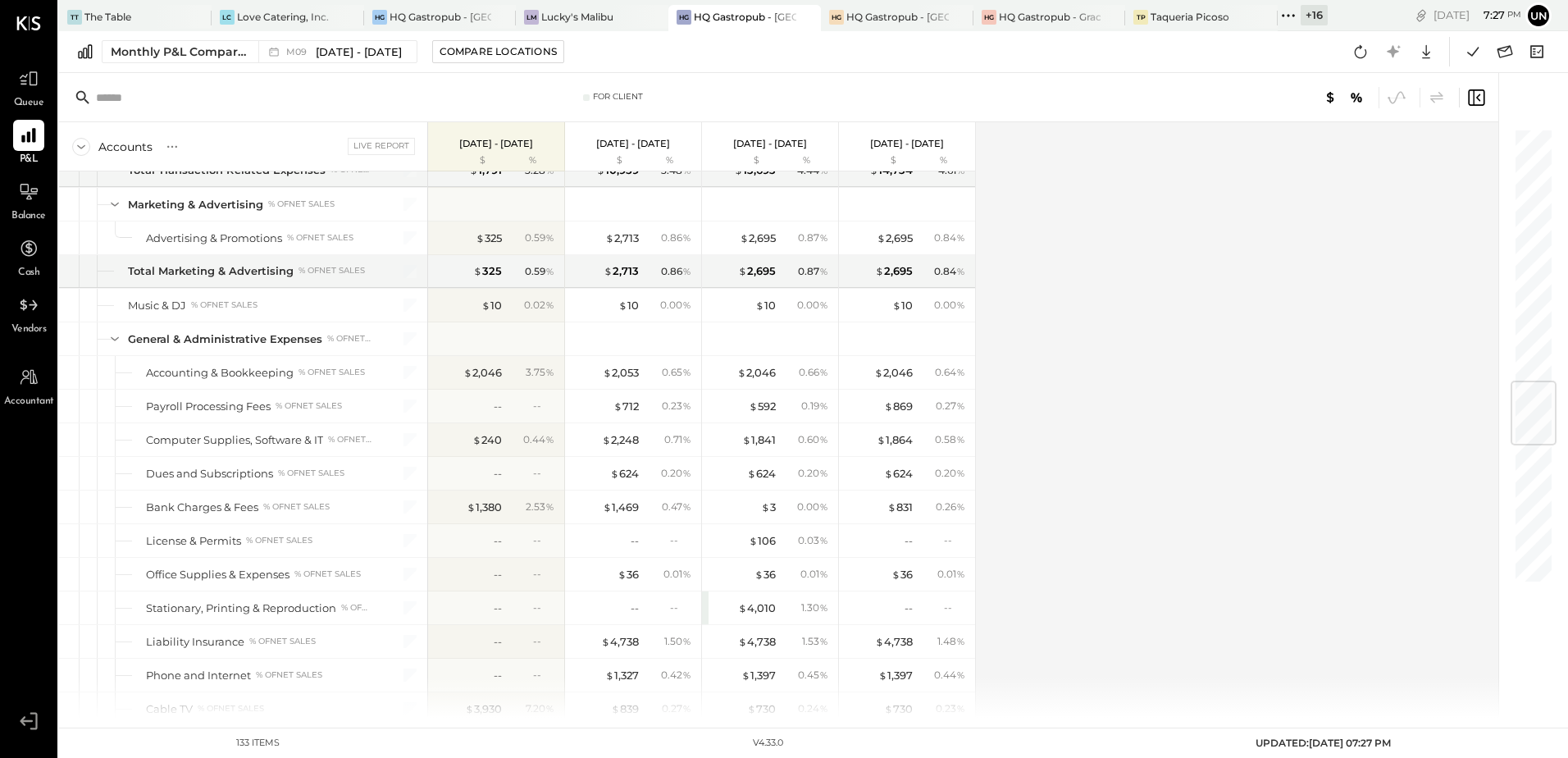
click at [1310, 444] on div "Accounts S % GL Live Report [DATE] - [DATE] $ % [DATE] - [DATE] $ % [DATE] - [D…" at bounding box center [780, 419] width 1442 height 595
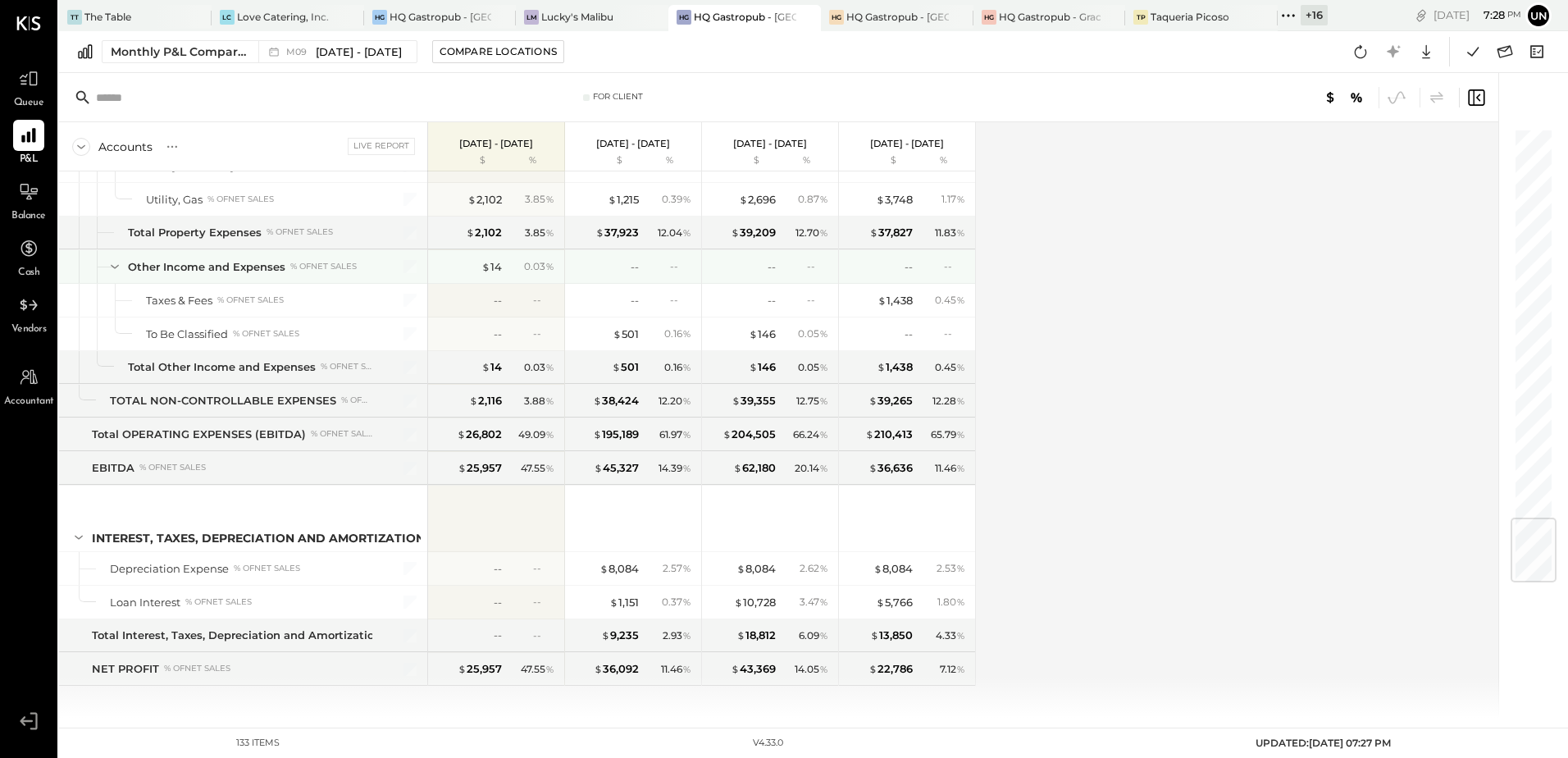
scroll to position [3290, 0]
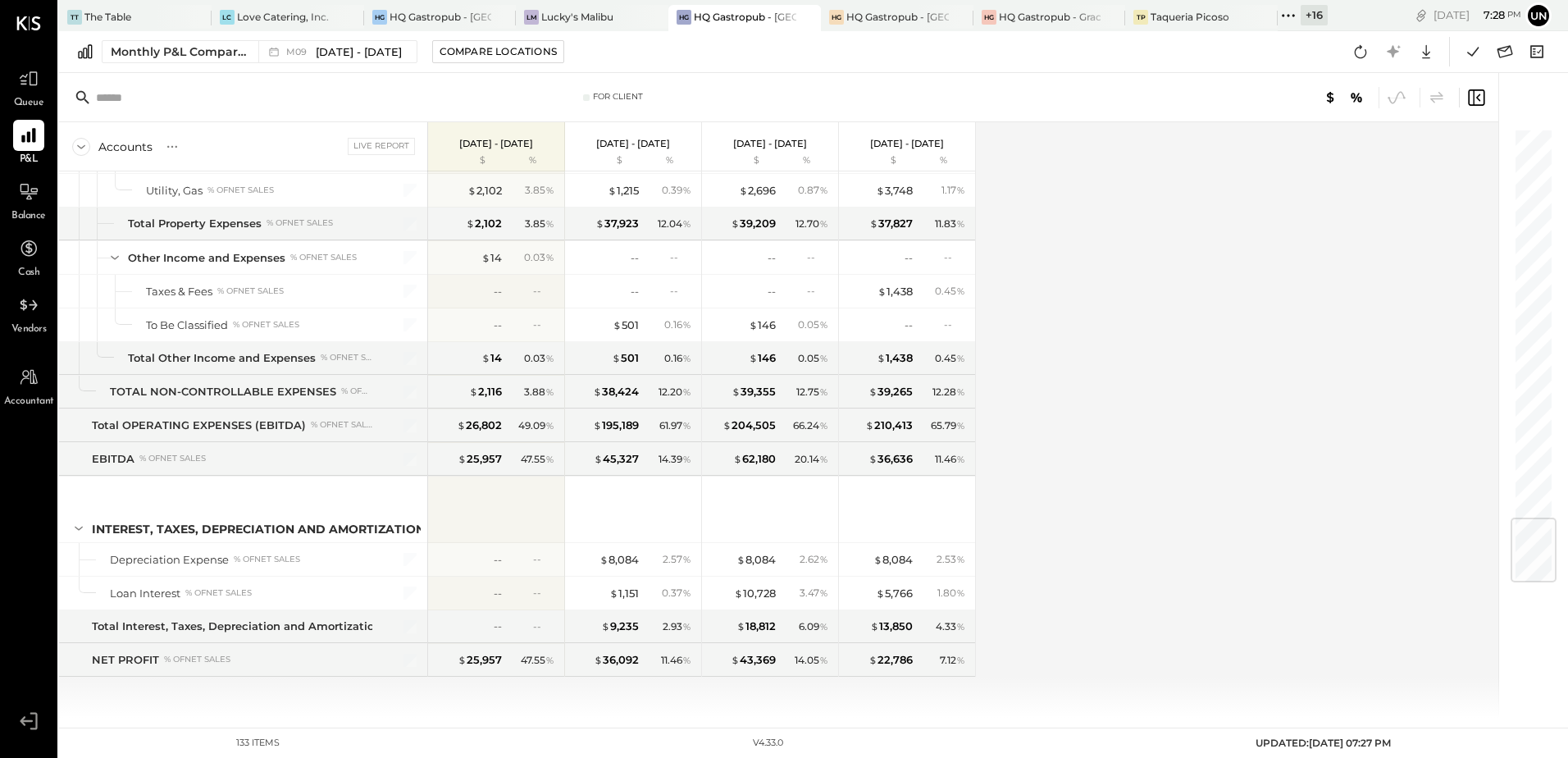
click at [1221, 424] on div "Accounts S % GL Live Report [DATE] - [DATE] $ % [DATE] - [DATE] $ % [DATE] - [D…" at bounding box center [780, 419] width 1442 height 595
click at [1203, 426] on div "Accounts S % GL Live Report [DATE] - [DATE] $ % [DATE] - [DATE] $ % [DATE] - [D…" at bounding box center [780, 419] width 1442 height 595
click at [1361, 51] on icon at bounding box center [1361, 52] width 21 height 21
drag, startPoint x: 1324, startPoint y: 277, endPoint x: 1372, endPoint y: 131, distance: 153.7
click at [1324, 278] on div "Accounts S % GL Live Report [DATE] - [DATE] $ % [DATE] - [DATE] $ % [DATE] - [D…" at bounding box center [780, 419] width 1442 height 595
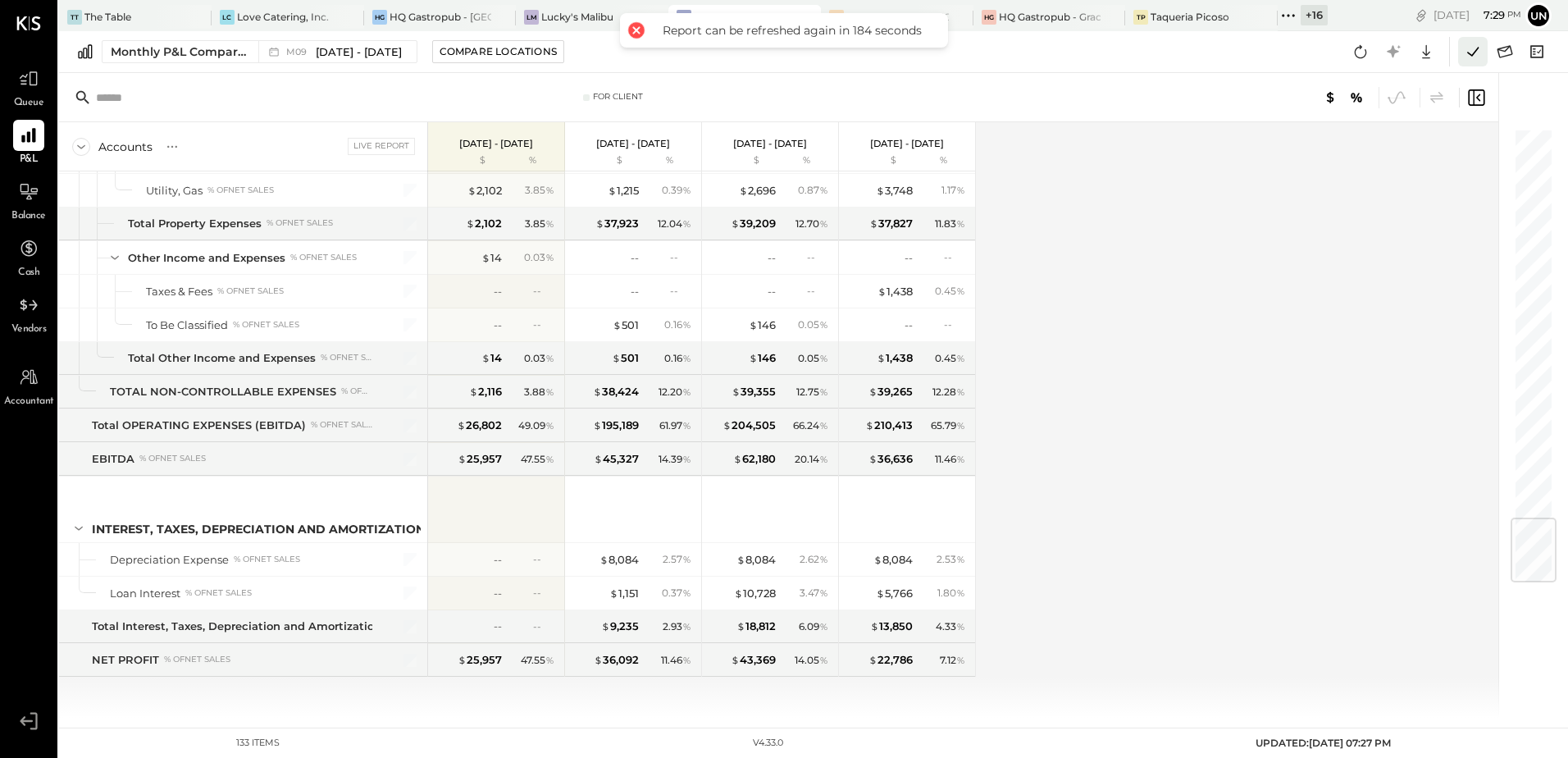
click at [1463, 54] on icon at bounding box center [1473, 52] width 21 height 21
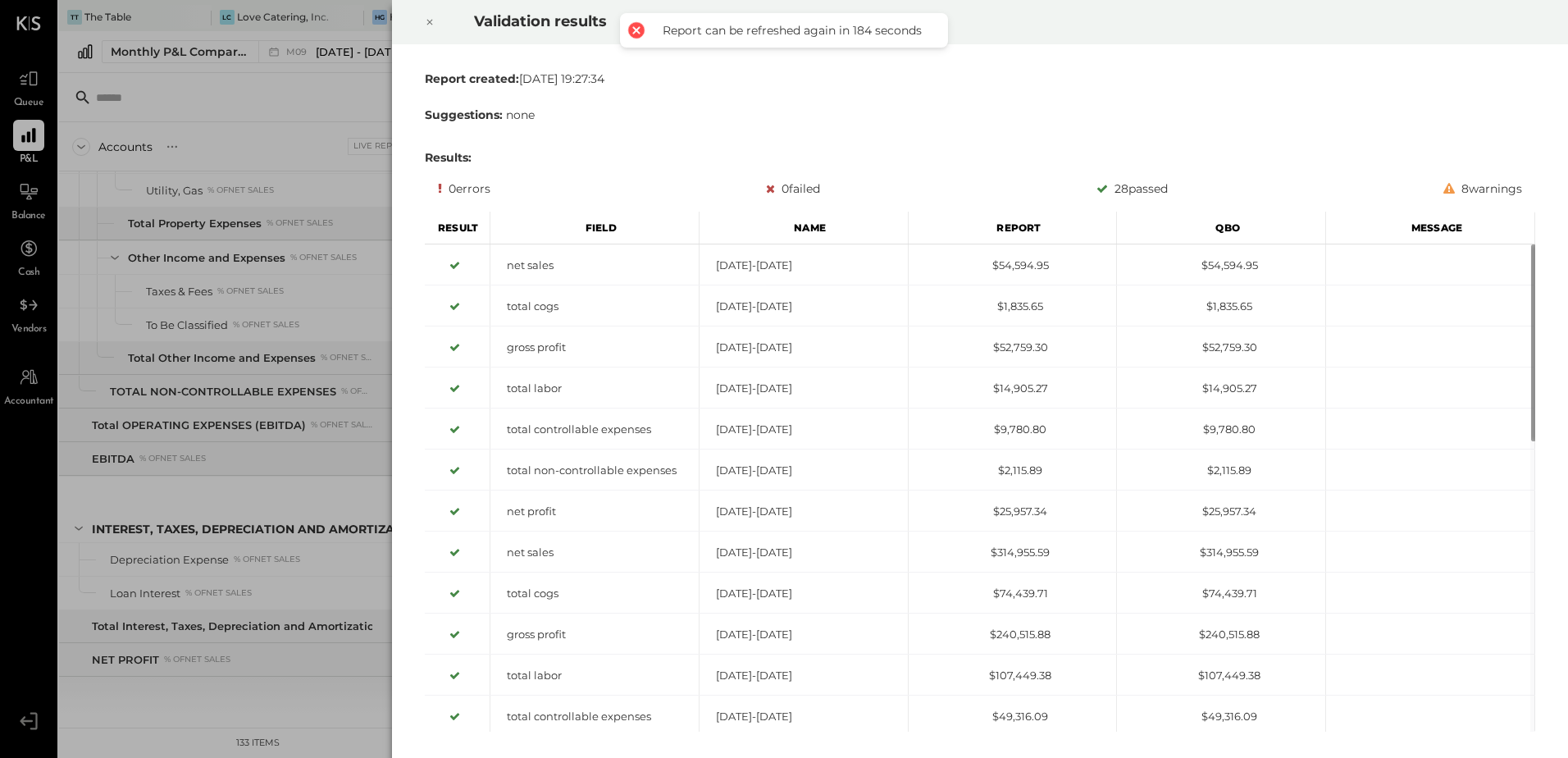
click at [426, 14] on icon at bounding box center [430, 22] width 10 height 20
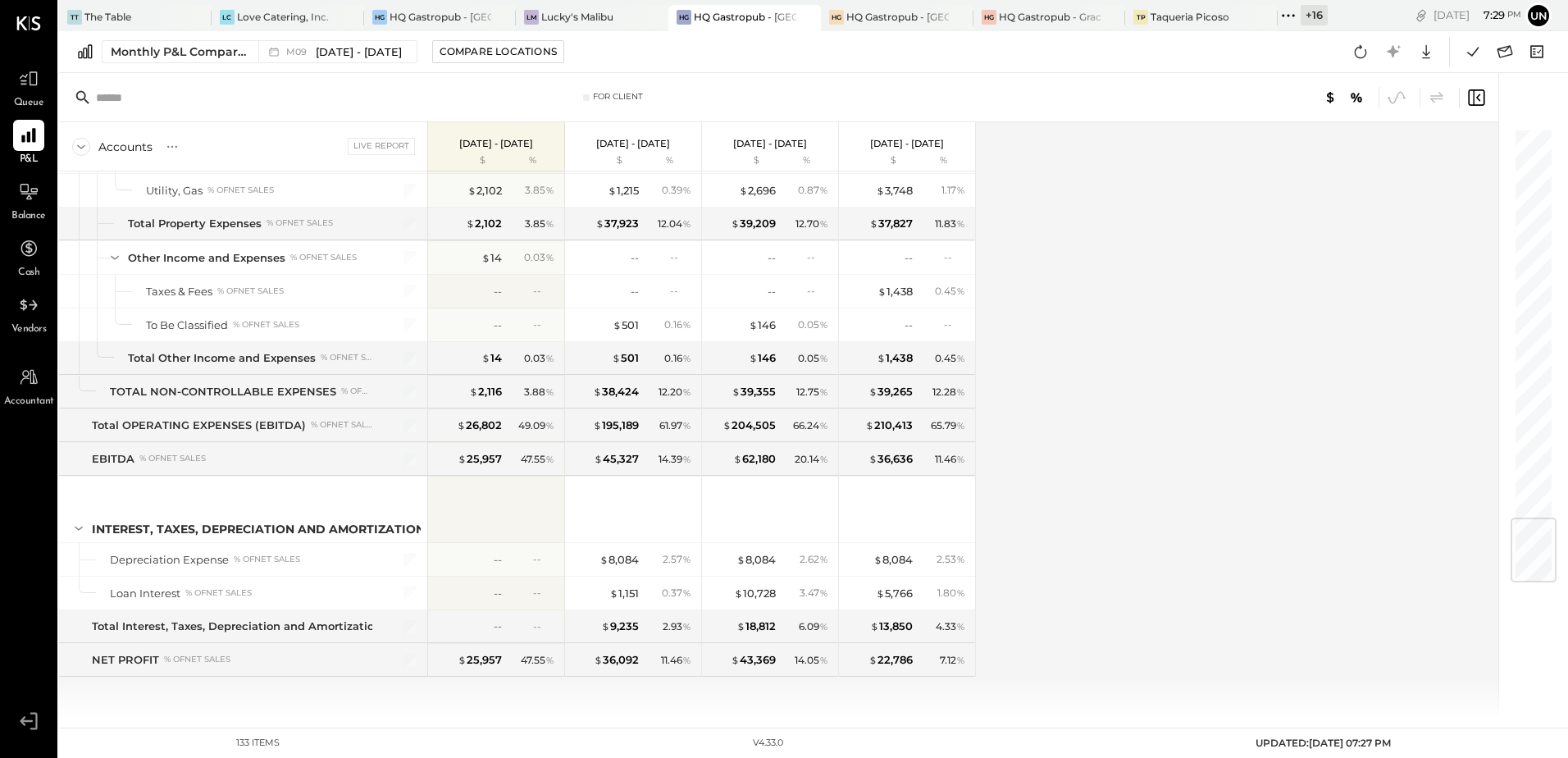
click at [1231, 476] on div "Accounts S % GL Live Report [DATE] - [DATE] $ % [DATE] - [DATE] $ % [DATE] - [D…" at bounding box center [780, 419] width 1442 height 595
click at [1366, 58] on icon at bounding box center [1361, 52] width 21 height 21
click at [1188, 305] on div "Accounts S % GL Live Report [DATE] - [DATE] $ % [DATE] - [DATE] $ % [DATE] - [D…" at bounding box center [780, 419] width 1442 height 595
click at [1360, 54] on icon at bounding box center [1361, 52] width 21 height 21
click at [1213, 366] on div "Accounts S % GL Live Report [DATE] - [DATE] $ % [DATE] - [DATE] $ % [DATE] - [D…" at bounding box center [780, 419] width 1442 height 595
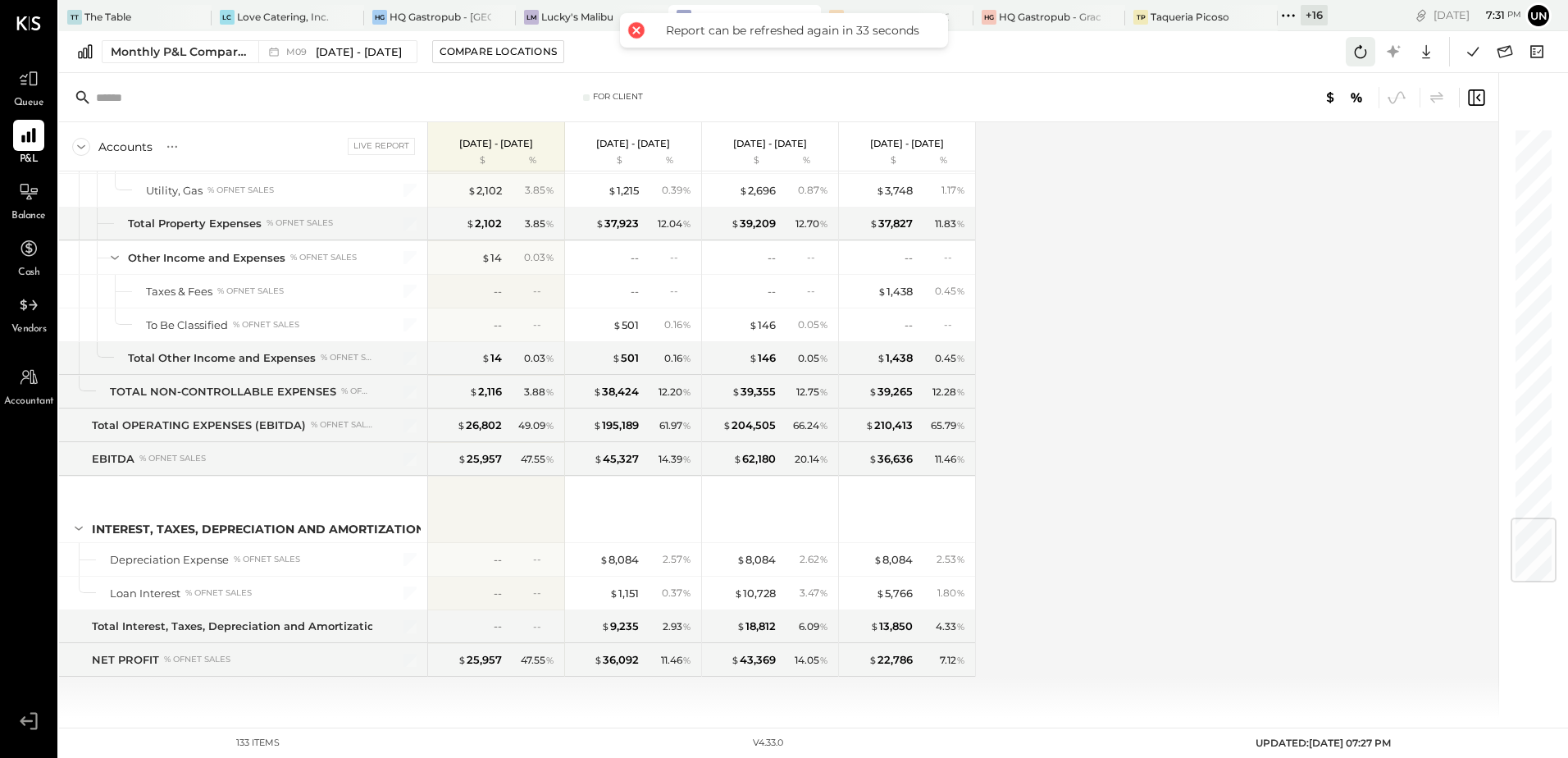
click at [1356, 49] on icon at bounding box center [1361, 52] width 12 height 13
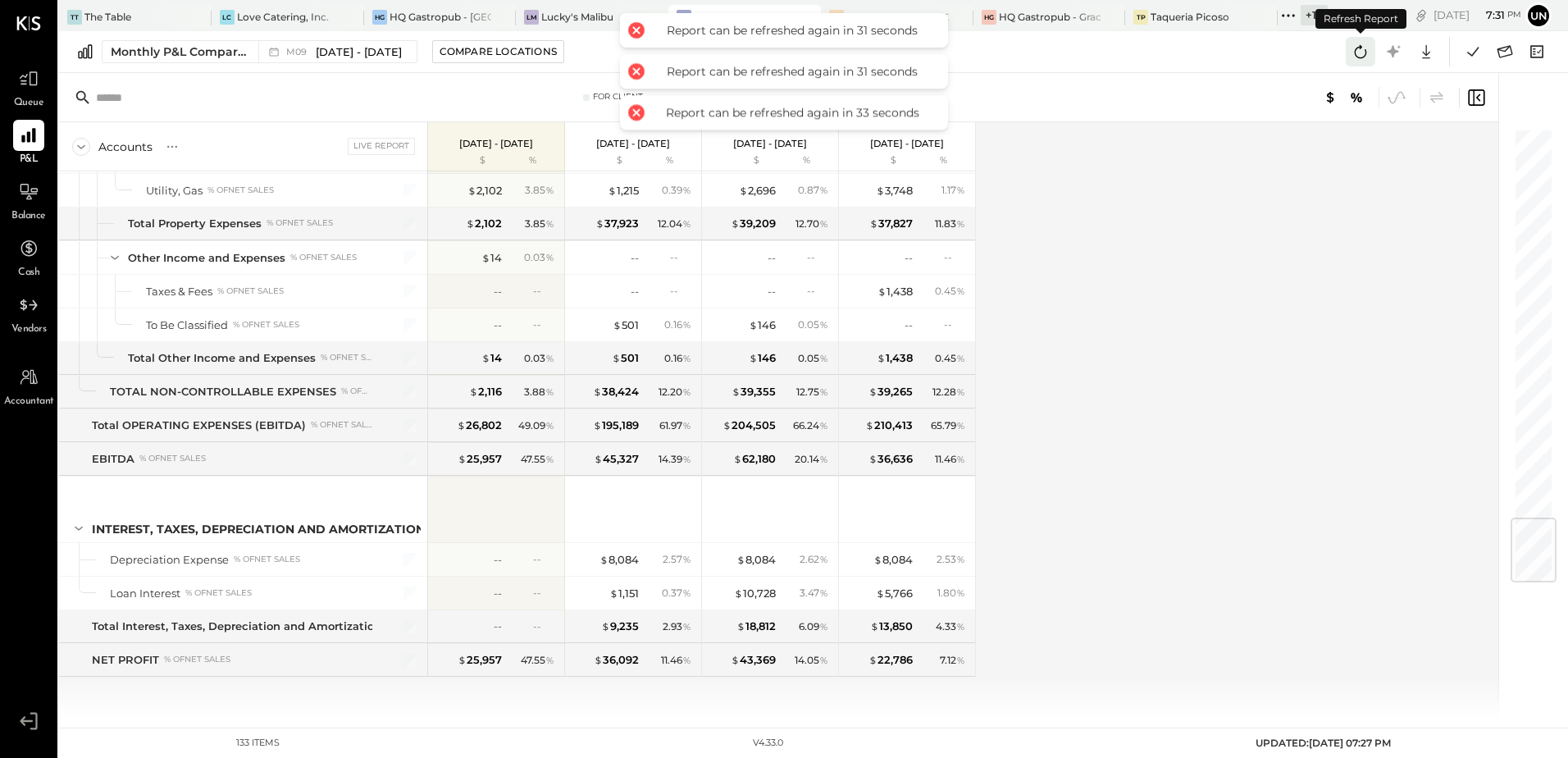
click at [1356, 49] on icon at bounding box center [1361, 52] width 12 height 13
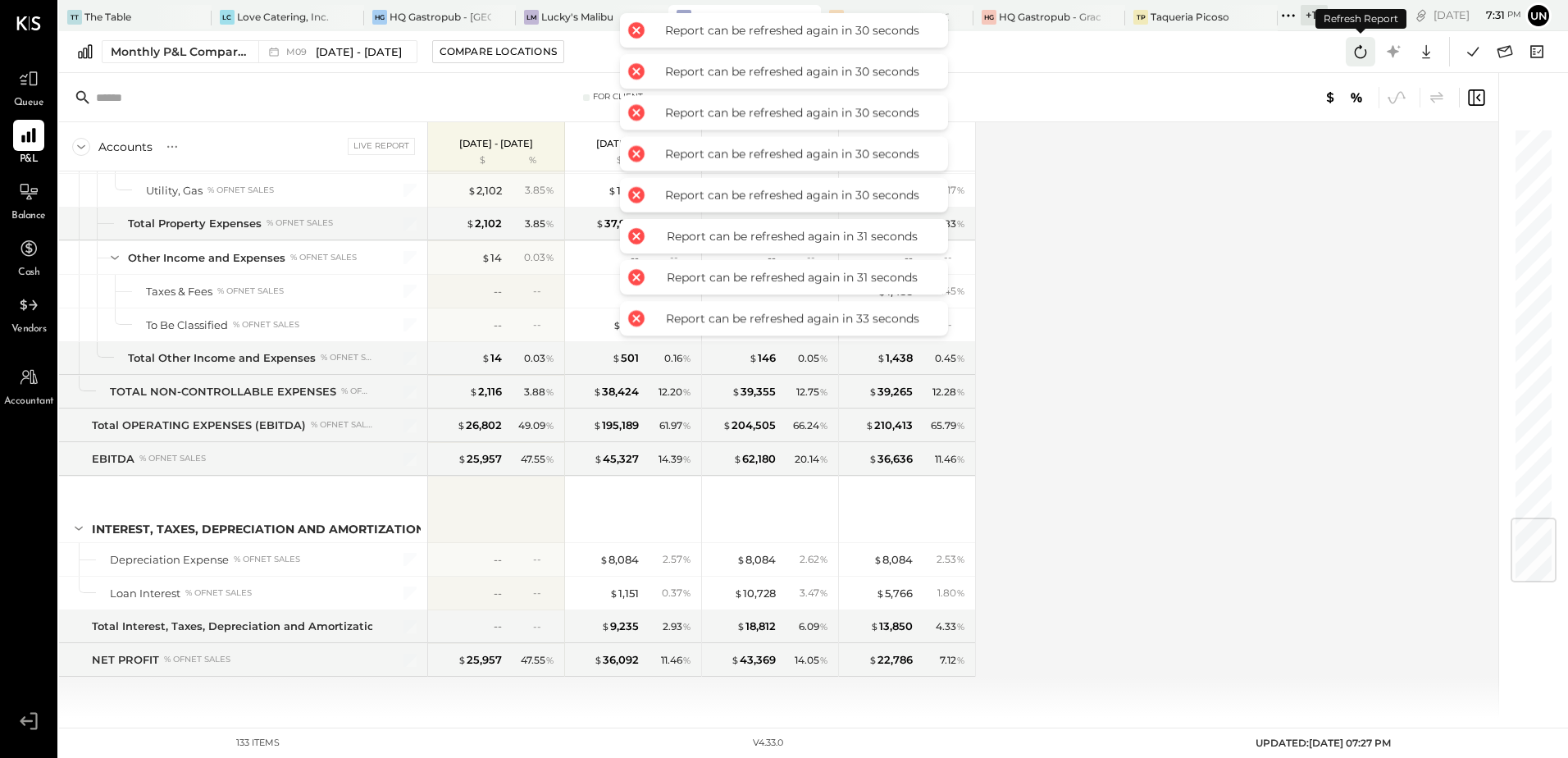
click at [1356, 49] on icon at bounding box center [1361, 52] width 12 height 13
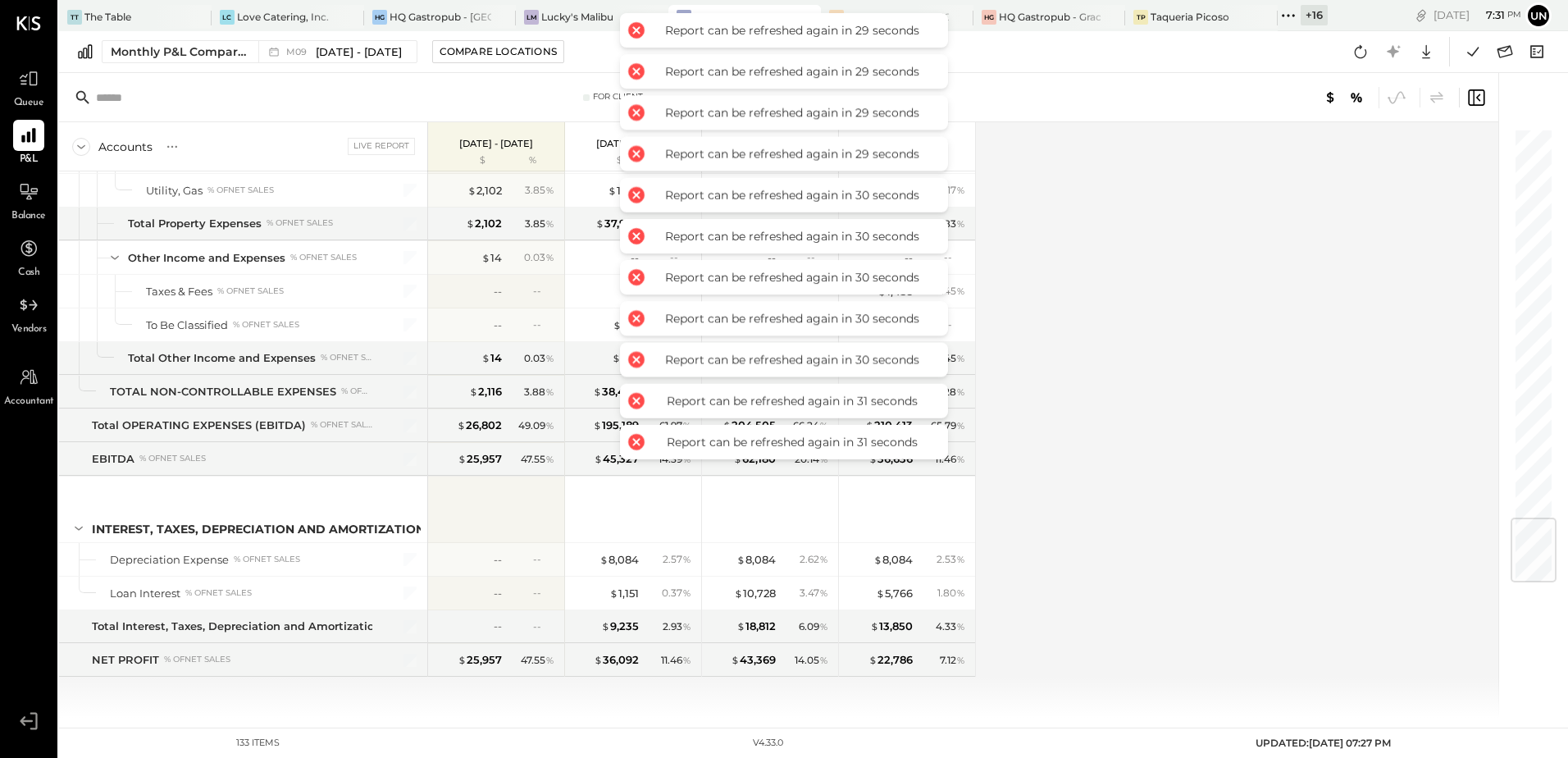
click at [1344, 258] on div "Accounts S % GL Live Report [DATE] - [DATE] $ % [DATE] - [DATE] $ % [DATE] - [D…" at bounding box center [780, 419] width 1442 height 595
click at [1344, 259] on div "Accounts S % GL Live Report [DATE] - [DATE] $ % [DATE] - [DATE] $ % [DATE] - [D…" at bounding box center [780, 419] width 1442 height 595
click at [1464, 53] on icon at bounding box center [1473, 52] width 21 height 21
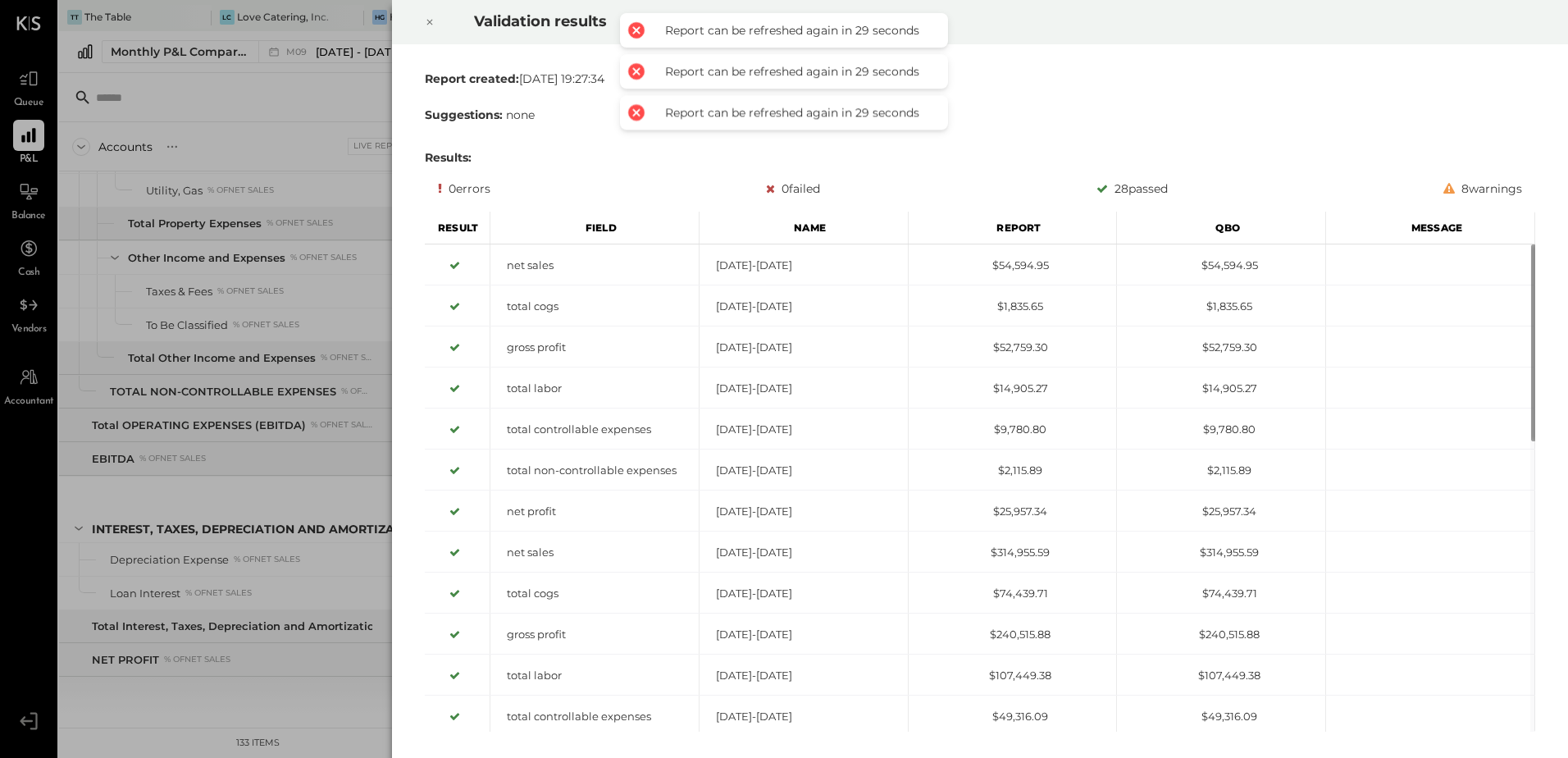
click at [430, 23] on icon at bounding box center [430, 22] width 10 height 20
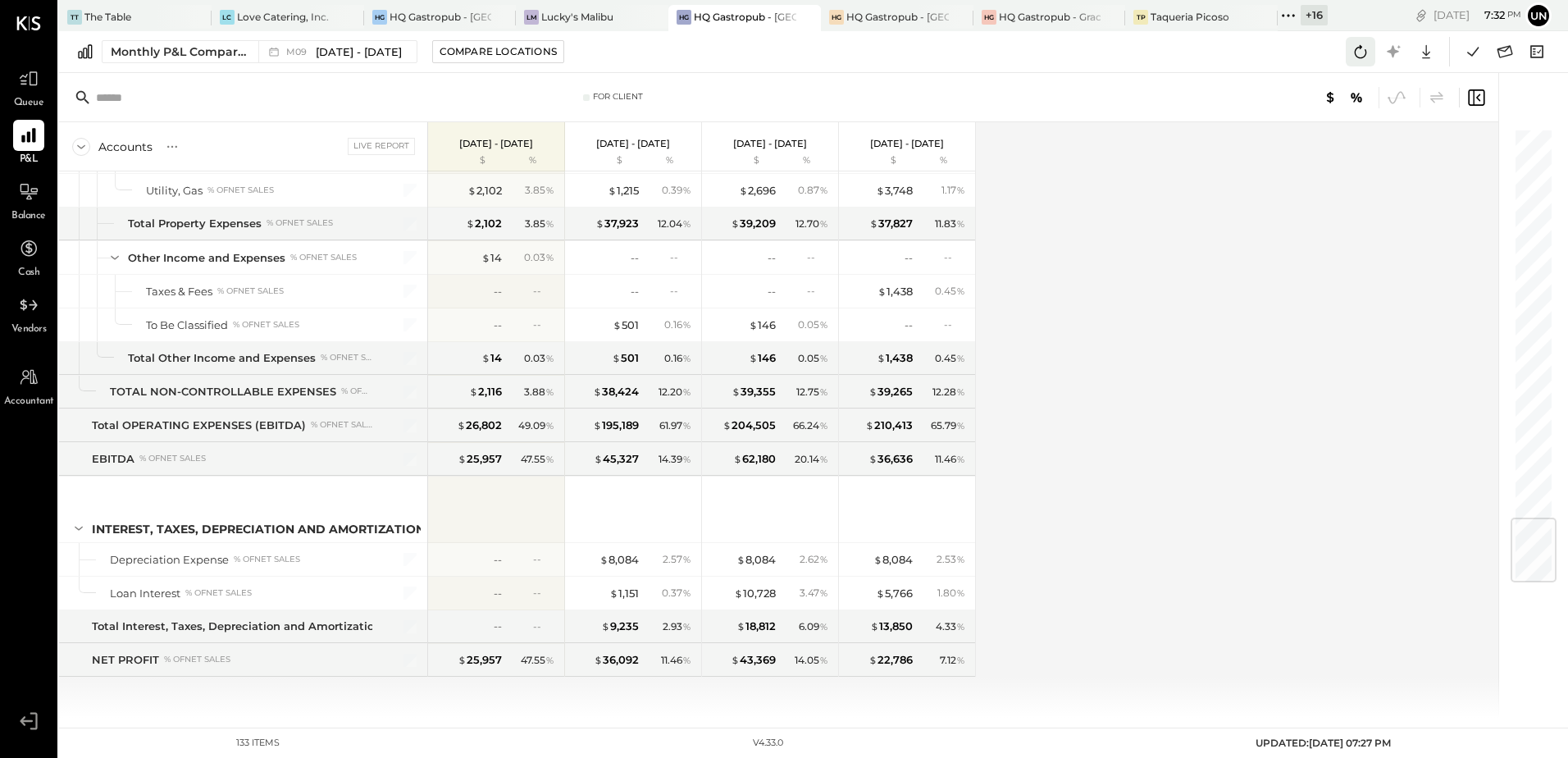
click at [1370, 50] on icon at bounding box center [1361, 52] width 21 height 21
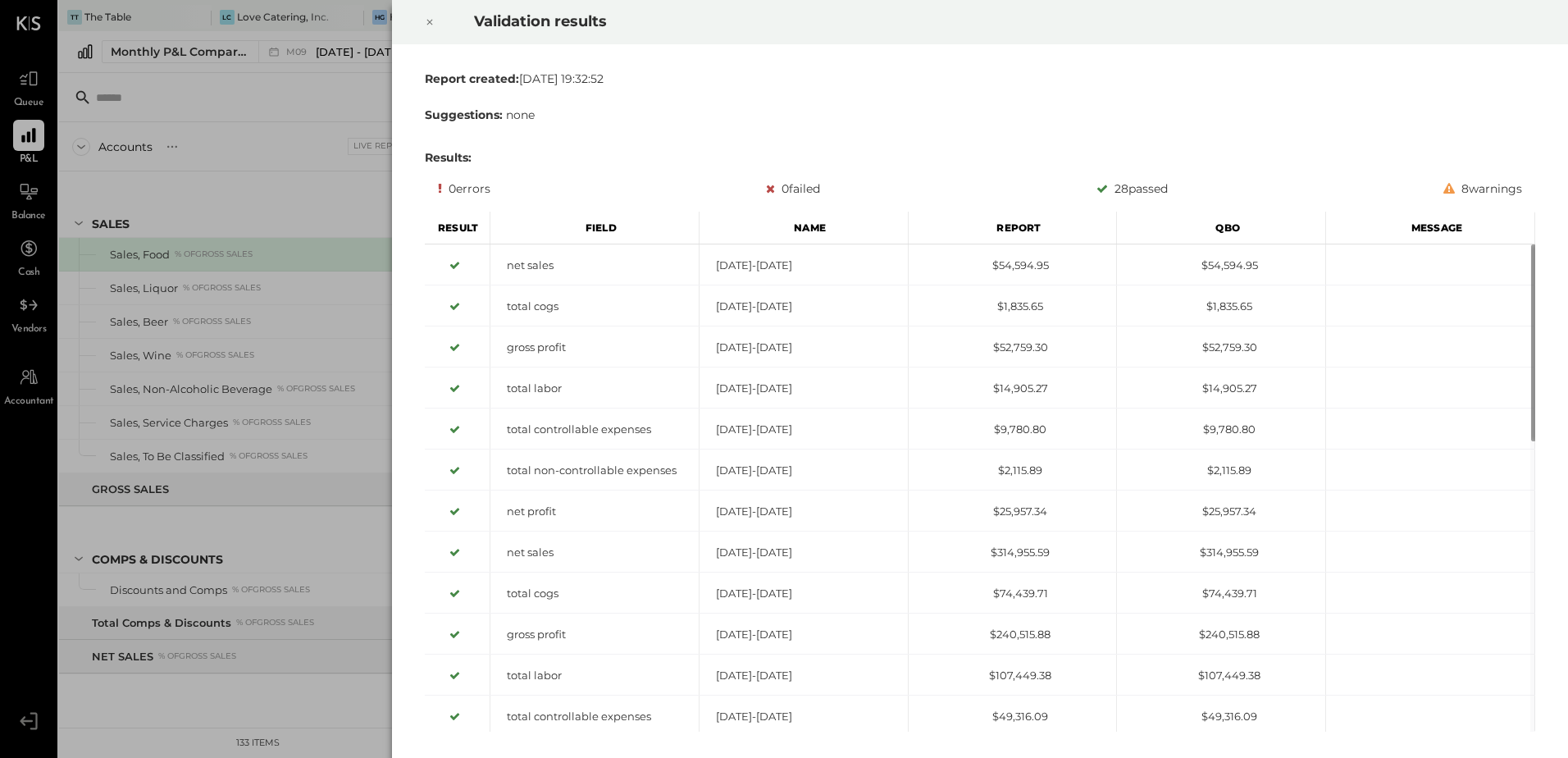
click at [424, 21] on div at bounding box center [430, 22] width 36 height 46
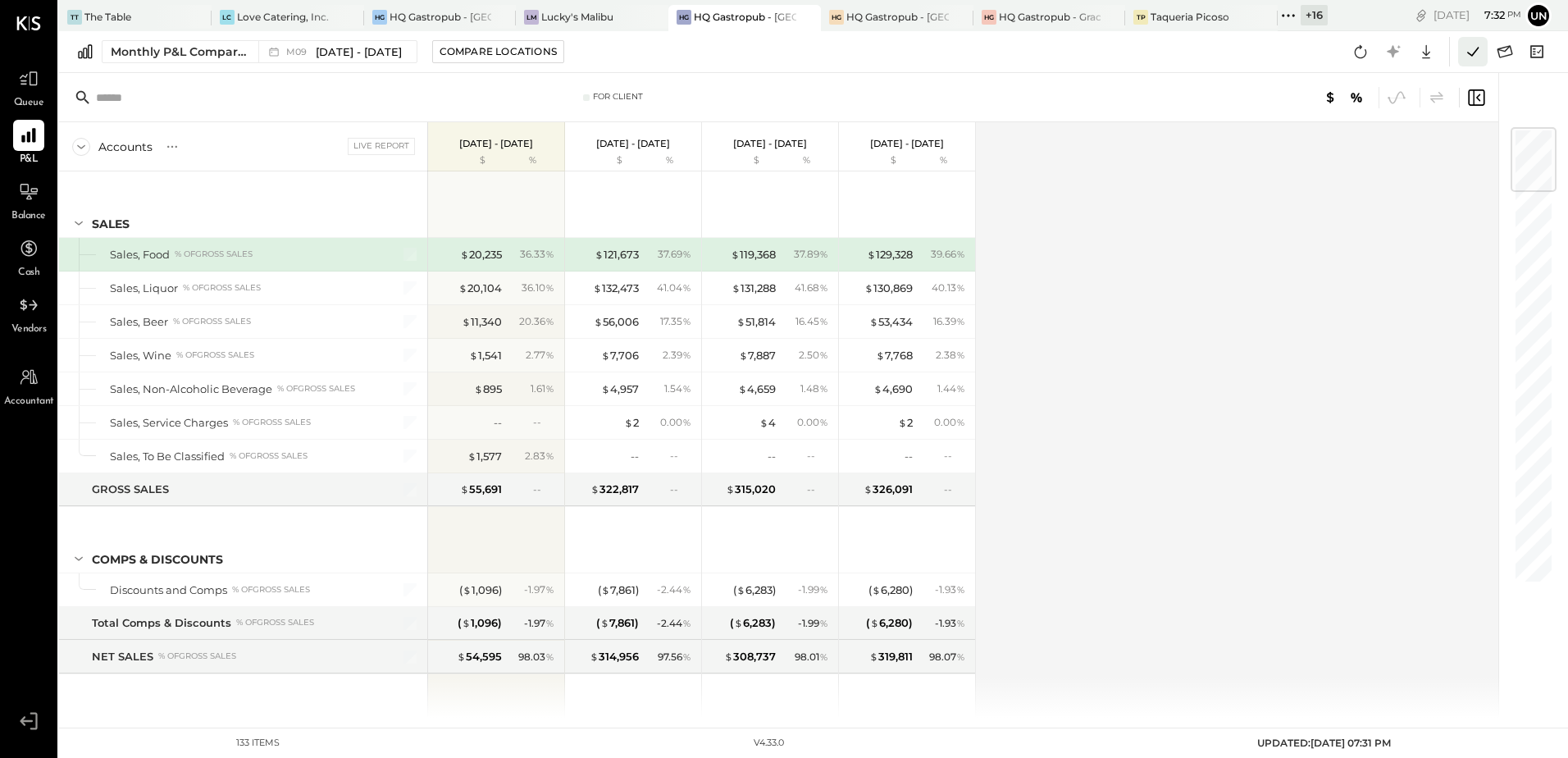
click at [1468, 53] on icon at bounding box center [1473, 51] width 12 height 9
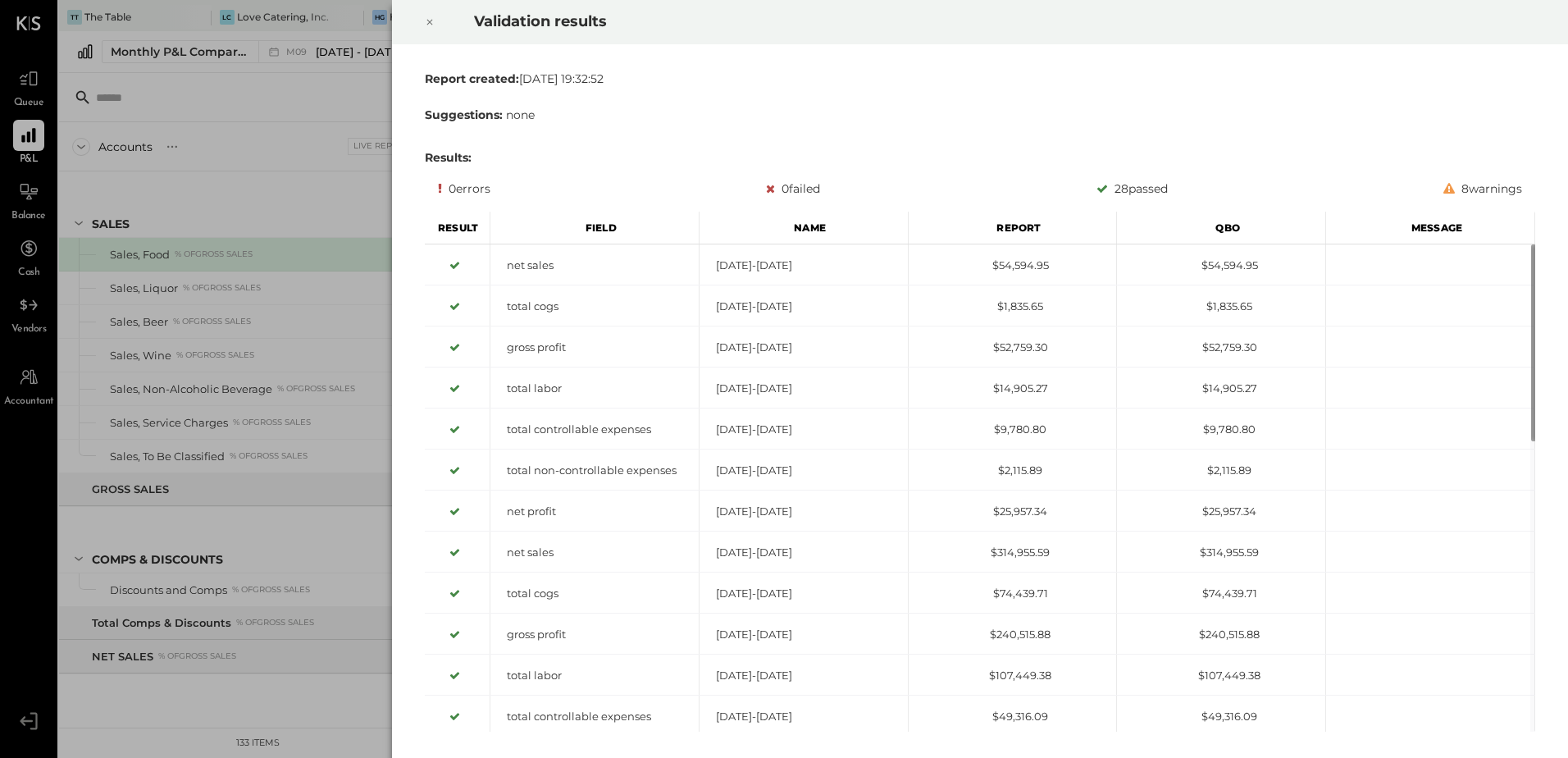
click at [410, 16] on div "Validation results" at bounding box center [979, 22] width 1176 height 44
click at [419, 21] on div at bounding box center [430, 22] width 36 height 46
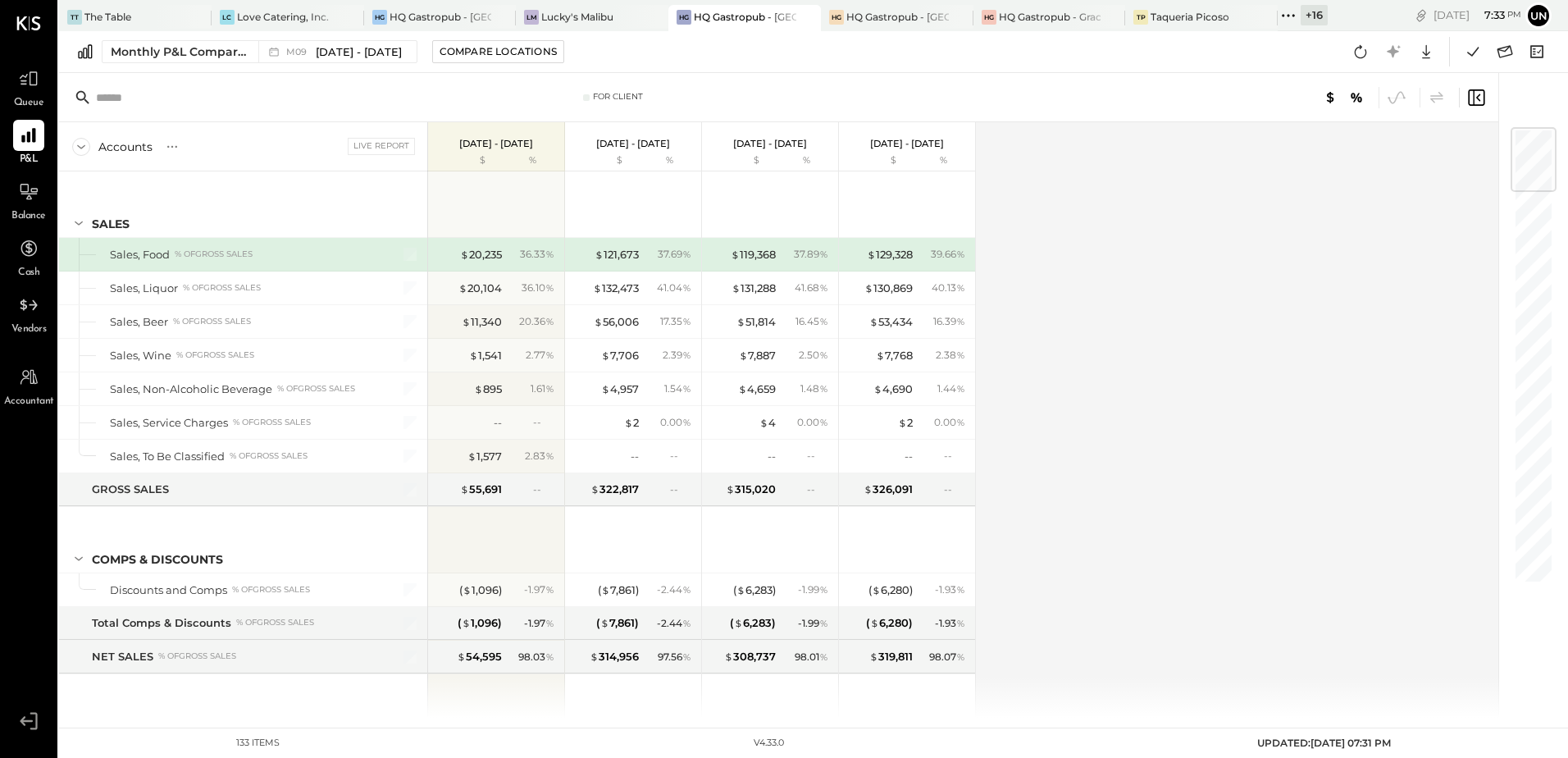
click at [1156, 397] on div "Accounts S % GL Live Report [DATE] - [DATE] $ % [DATE] - [DATE] $ % [DATE] - [D…" at bounding box center [780, 419] width 1442 height 595
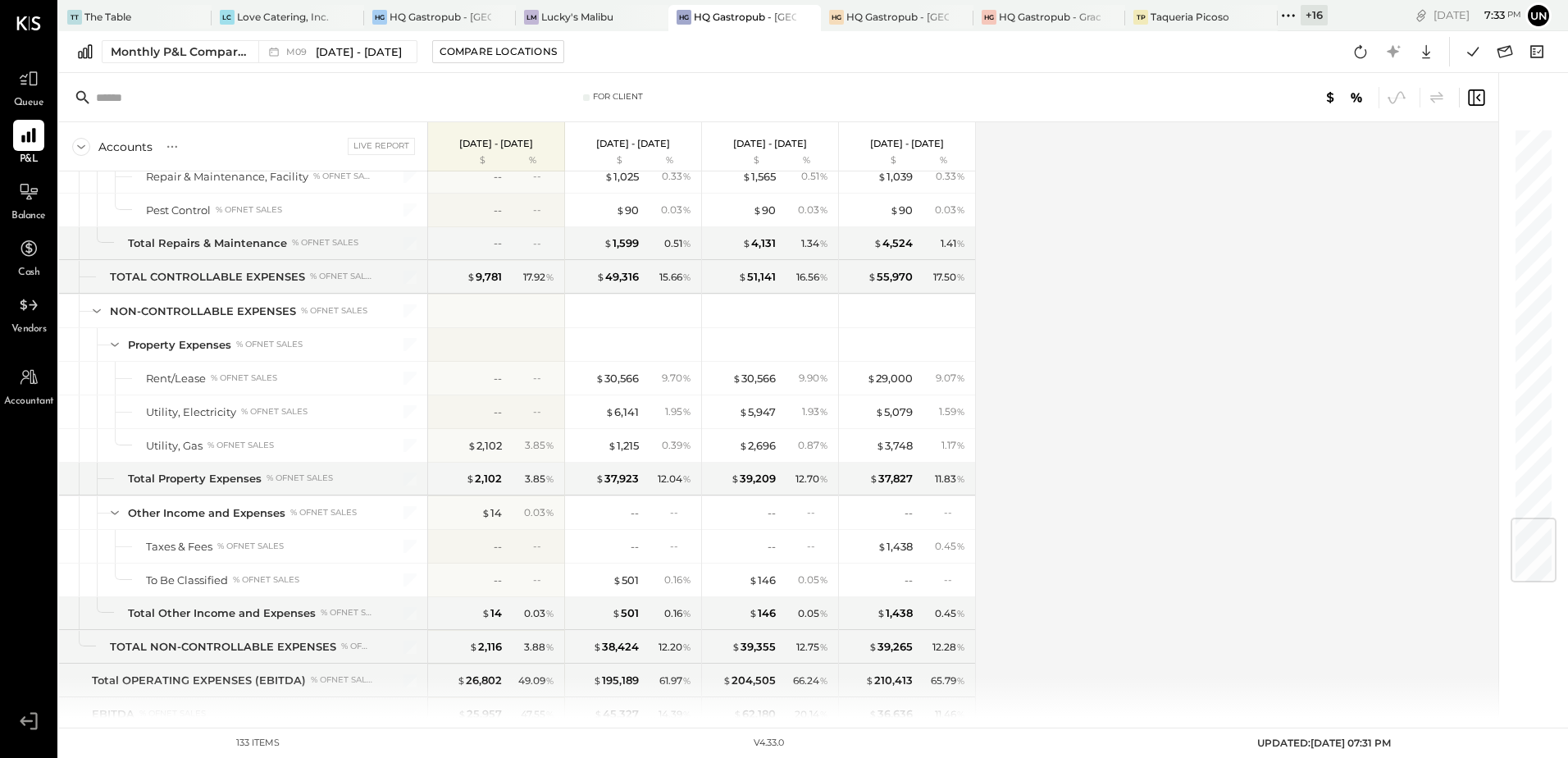
scroll to position [3290, 0]
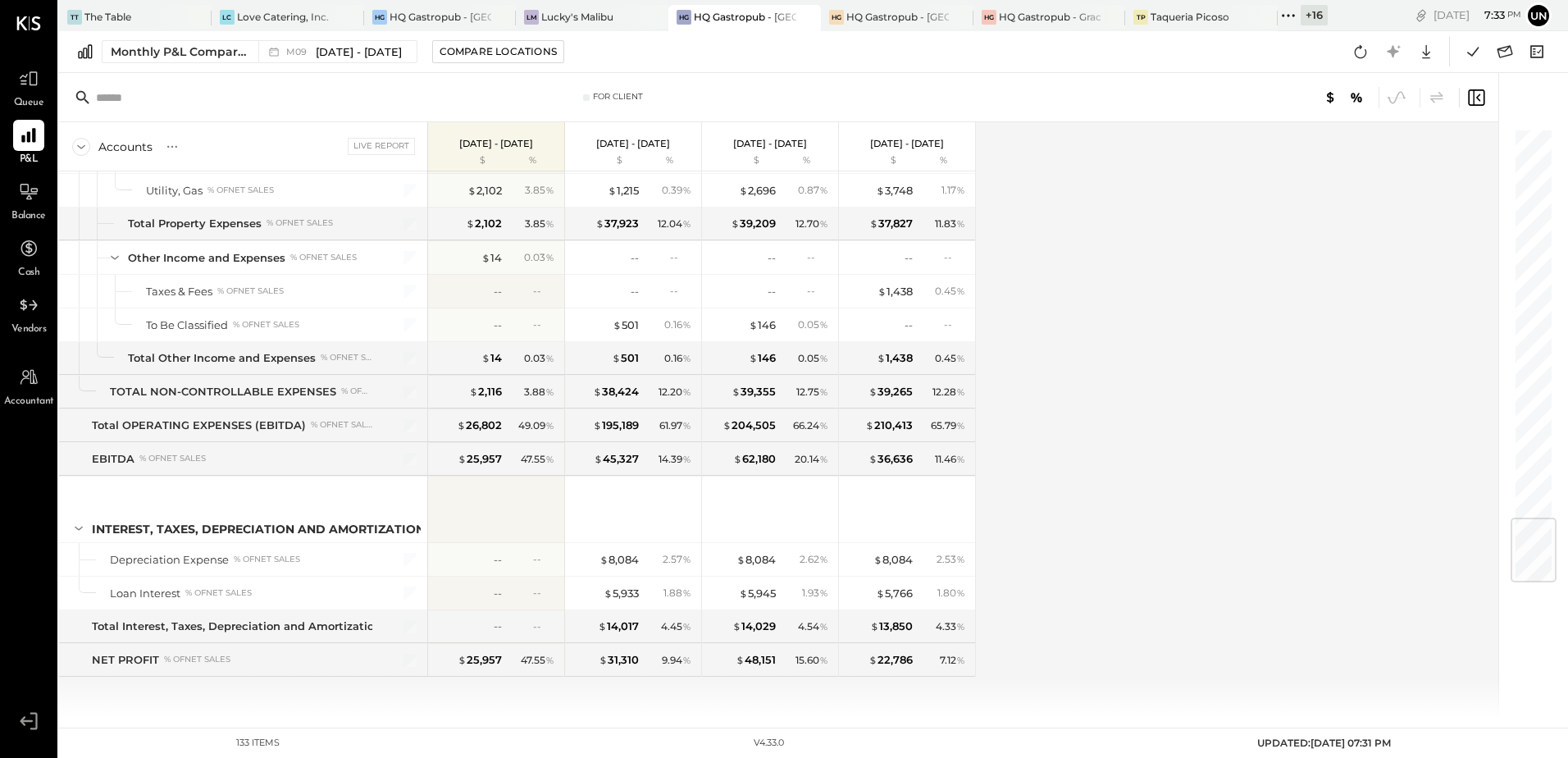
click at [1263, 484] on div "Accounts S % GL Live Report [DATE] - [DATE] $ % [DATE] - [DATE] $ % [DATE] - [D…" at bounding box center [780, 419] width 1442 height 595
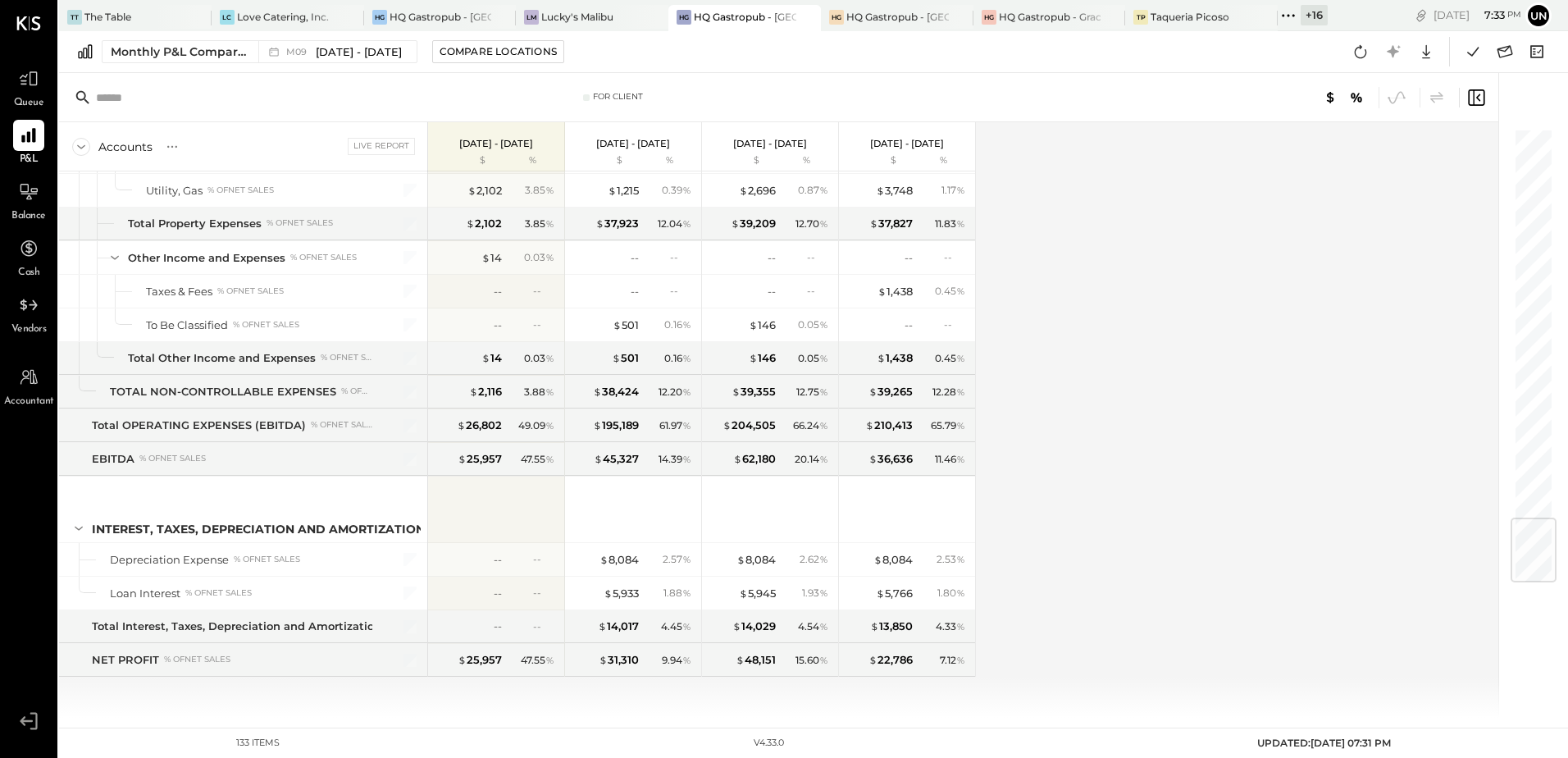
click at [1263, 484] on div "Accounts S % GL Live Report [DATE] - [DATE] $ % [DATE] - [DATE] $ % [DATE] - [D…" at bounding box center [780, 419] width 1442 height 595
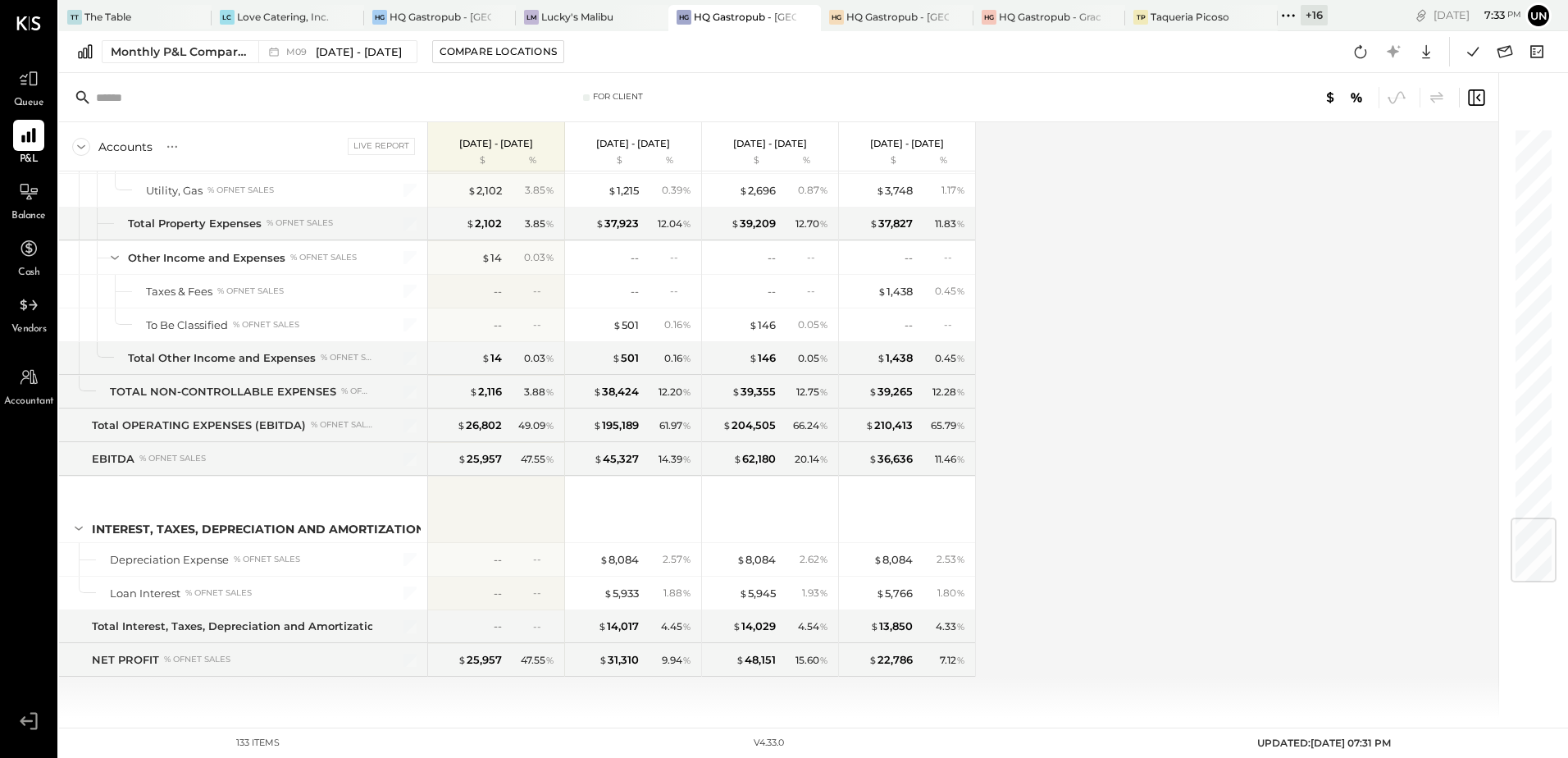
click at [1277, 435] on div "Accounts S % GL Live Report [DATE] - [DATE] $ % [DATE] - [DATE] $ % [DATE] - [D…" at bounding box center [780, 419] width 1442 height 595
click at [1467, 61] on icon at bounding box center [1473, 52] width 21 height 21
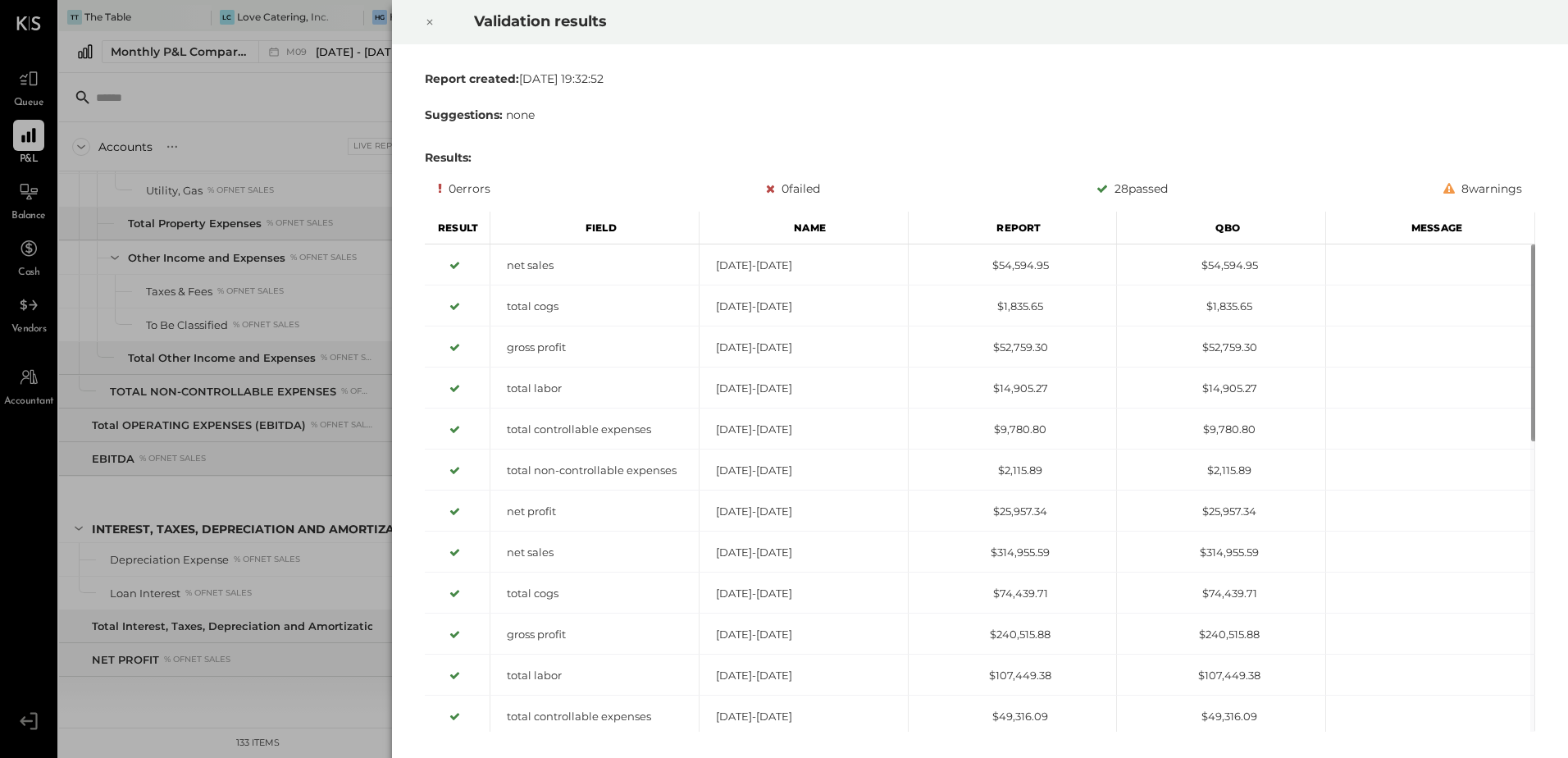
click at [433, 26] on icon at bounding box center [430, 22] width 10 height 20
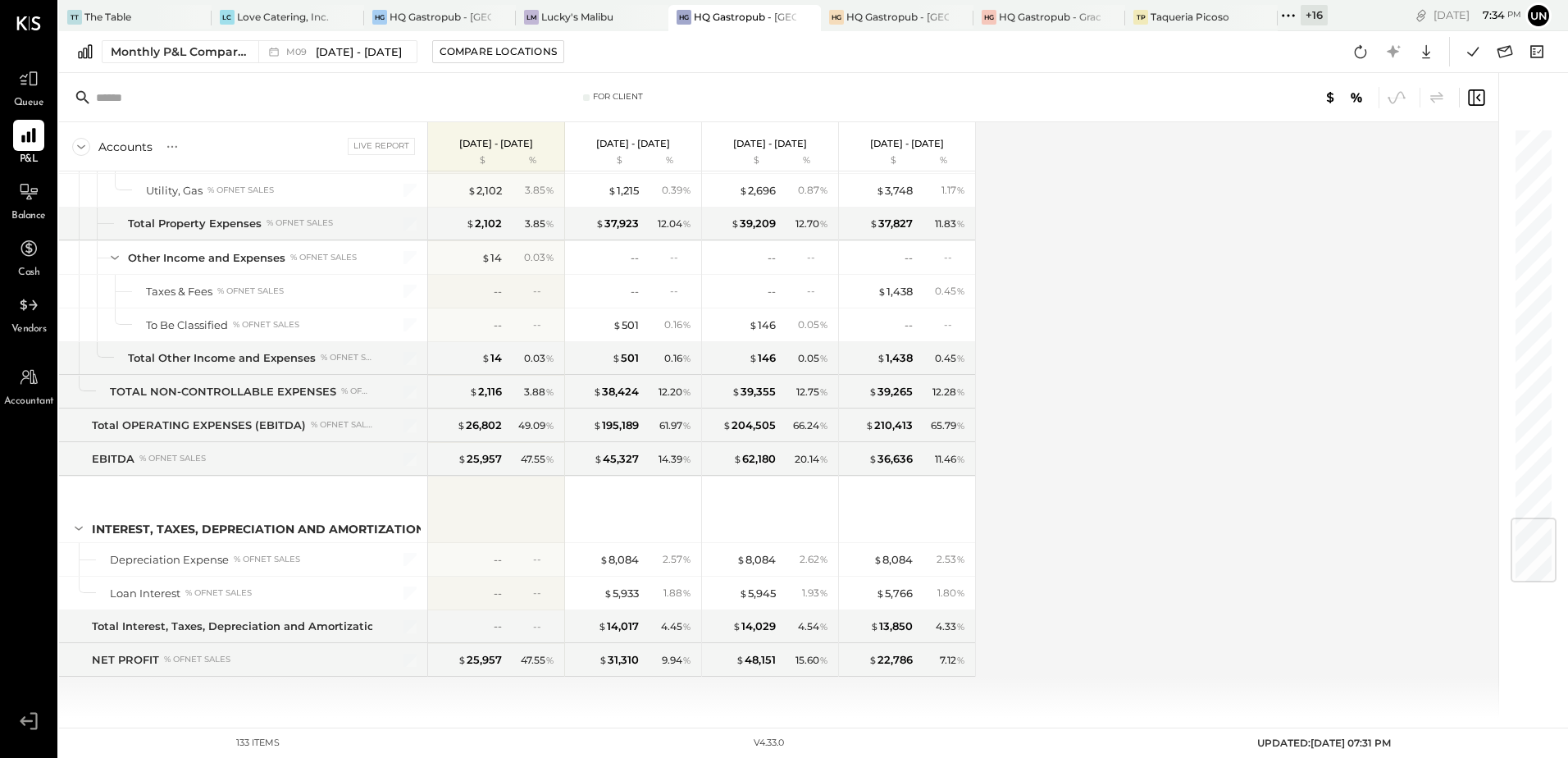
click at [1133, 323] on div "Accounts S % GL Live Report [DATE] - [DATE] $ % [DATE] - [DATE] $ % [DATE] - [D…" at bounding box center [780, 419] width 1442 height 595
click at [1138, 322] on div "Accounts S % GL Live Report [DATE] - [DATE] $ % [DATE] - [DATE] $ % [DATE] - [D…" at bounding box center [780, 419] width 1442 height 595
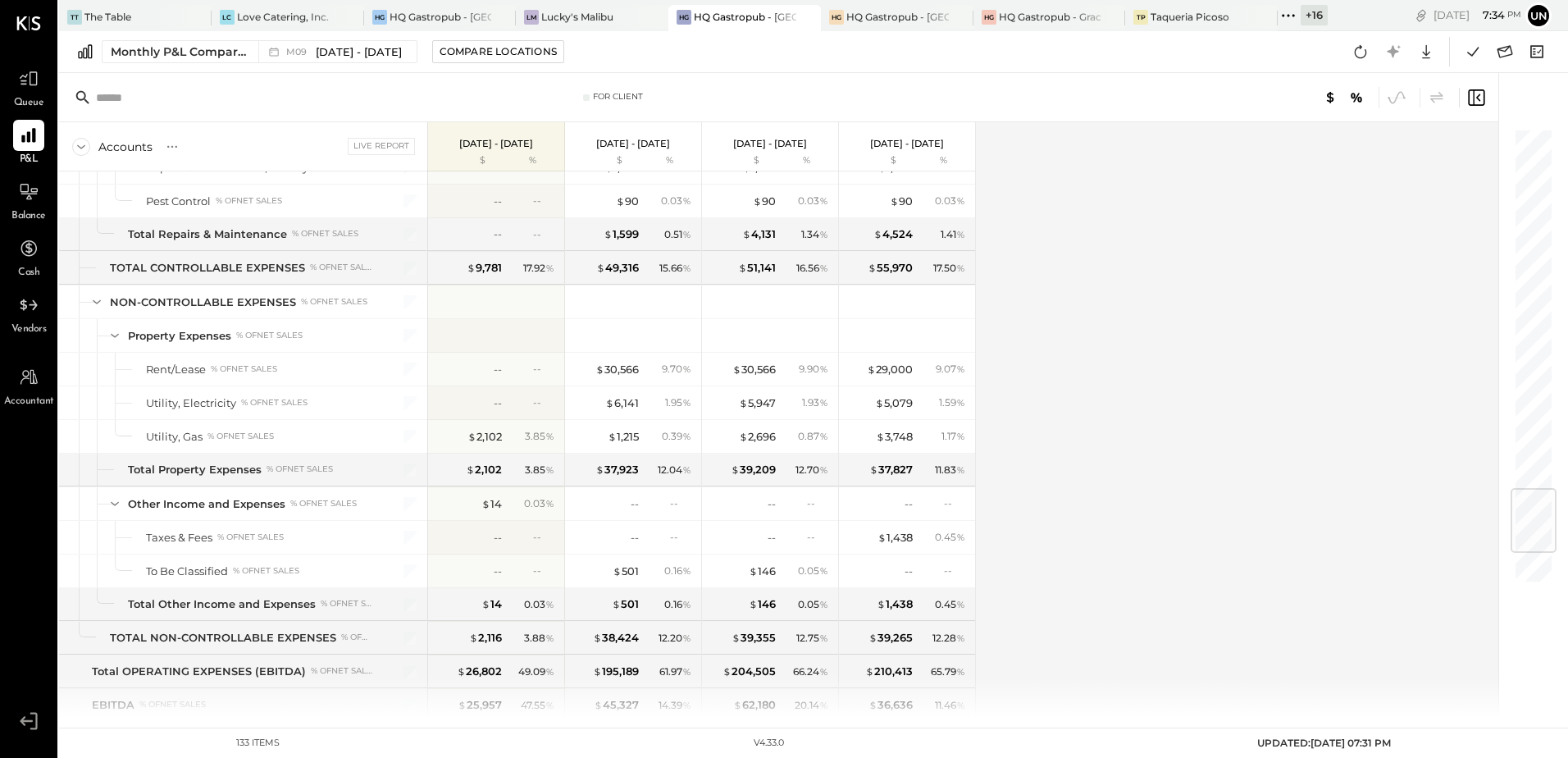
drag, startPoint x: 1281, startPoint y: 340, endPoint x: 1431, endPoint y: 229, distance: 186.6
click at [1281, 340] on div "Accounts S % GL Live Report [DATE] - [DATE] $ % [DATE] - [DATE] $ % [DATE] - [D…" at bounding box center [780, 419] width 1442 height 595
click at [1496, 61] on icon at bounding box center [1505, 52] width 21 height 21
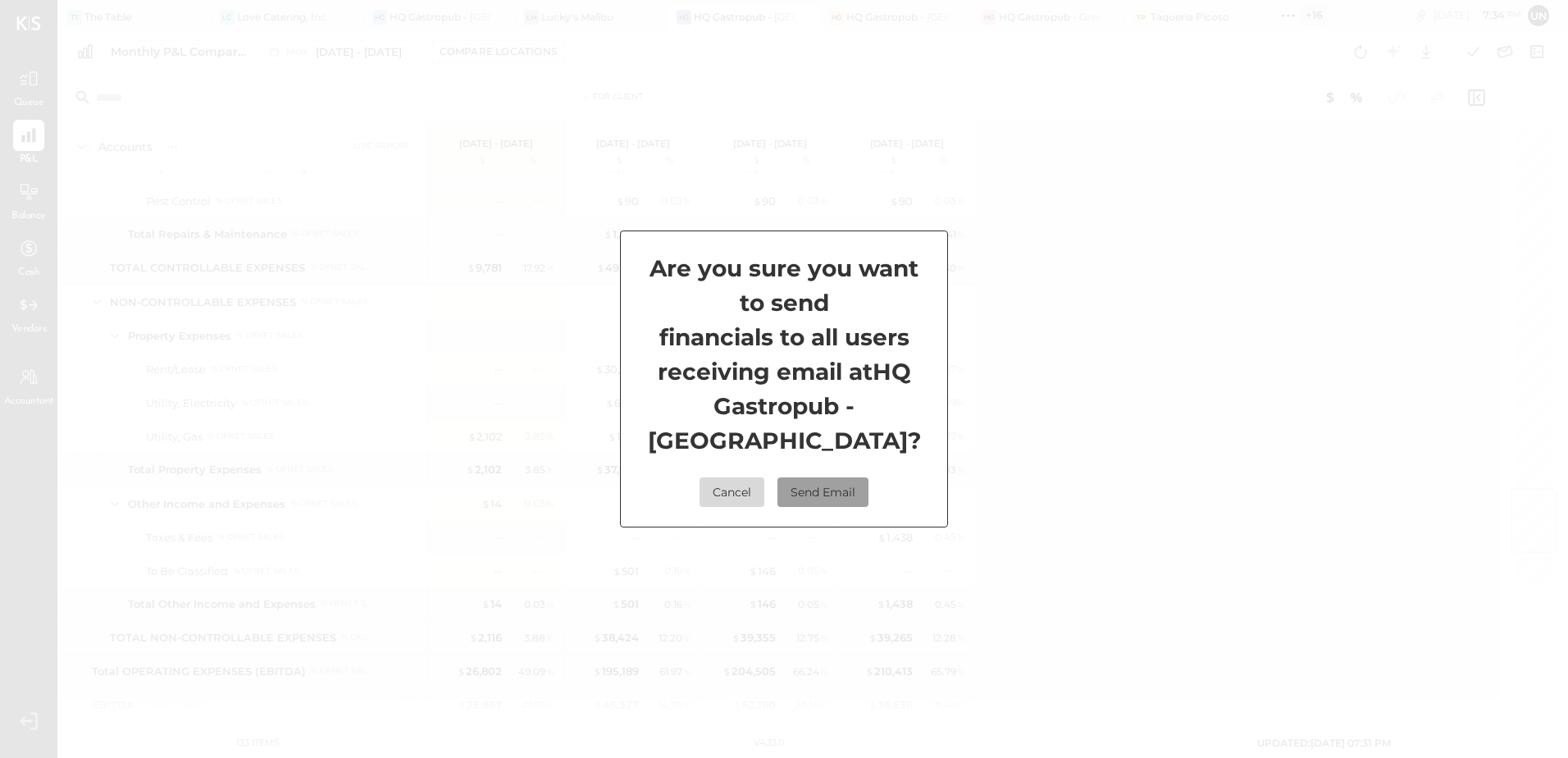
click at [798, 499] on button "Send Email" at bounding box center [823, 492] width 91 height 30
